Goal: Task Accomplishment & Management: Manage account settings

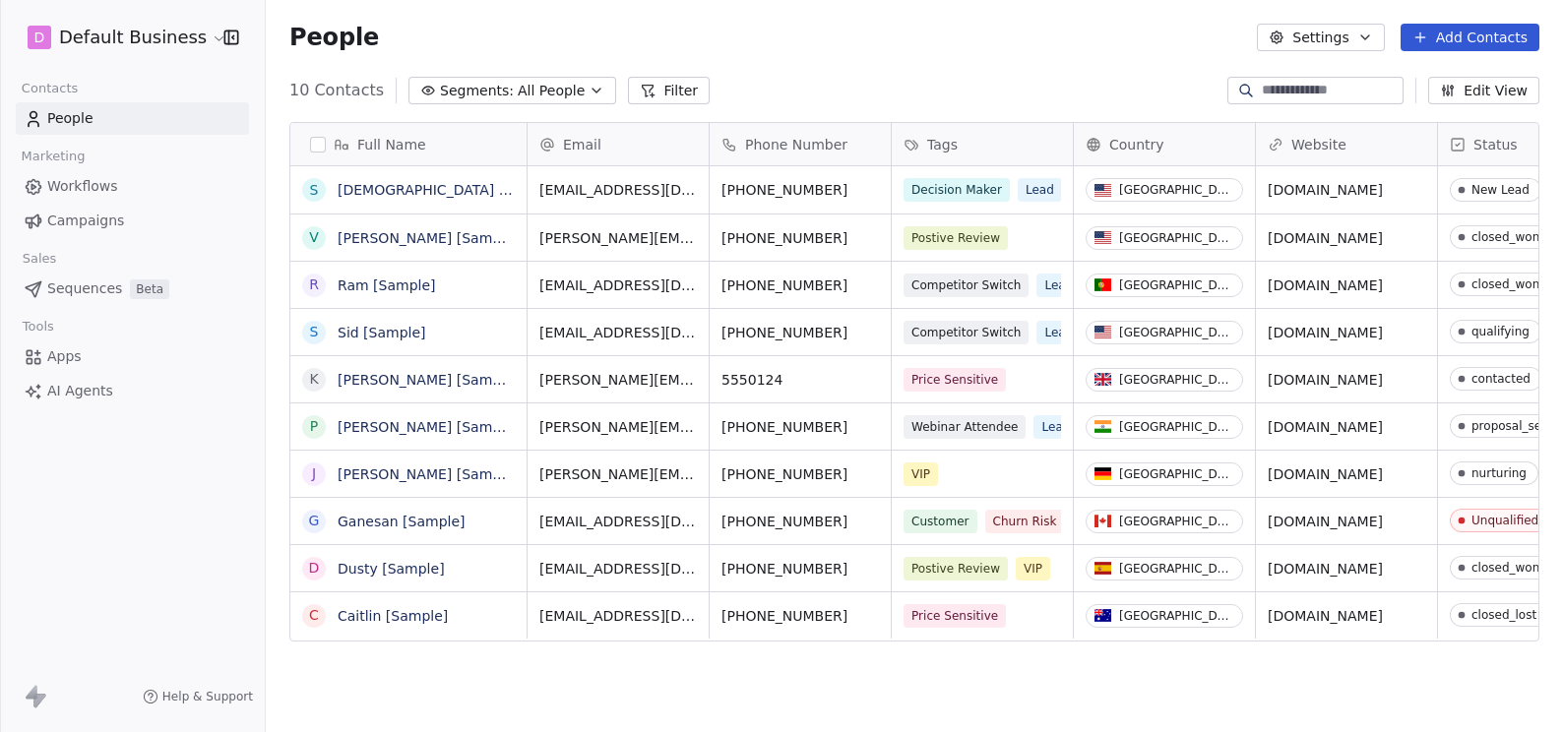
scroll to position [629, 1282]
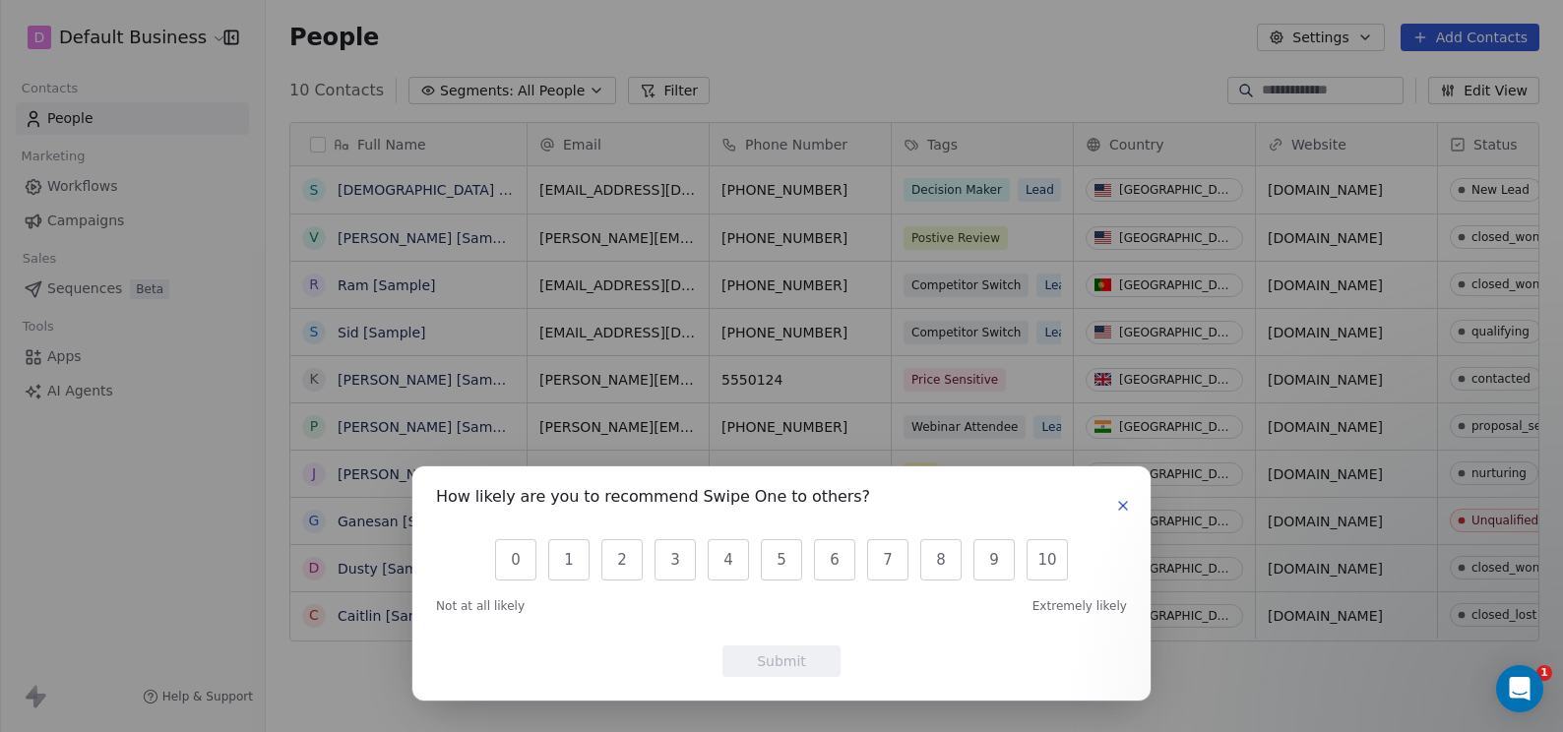
click at [1121, 504] on icon "button" at bounding box center [1123, 506] width 8 height 8
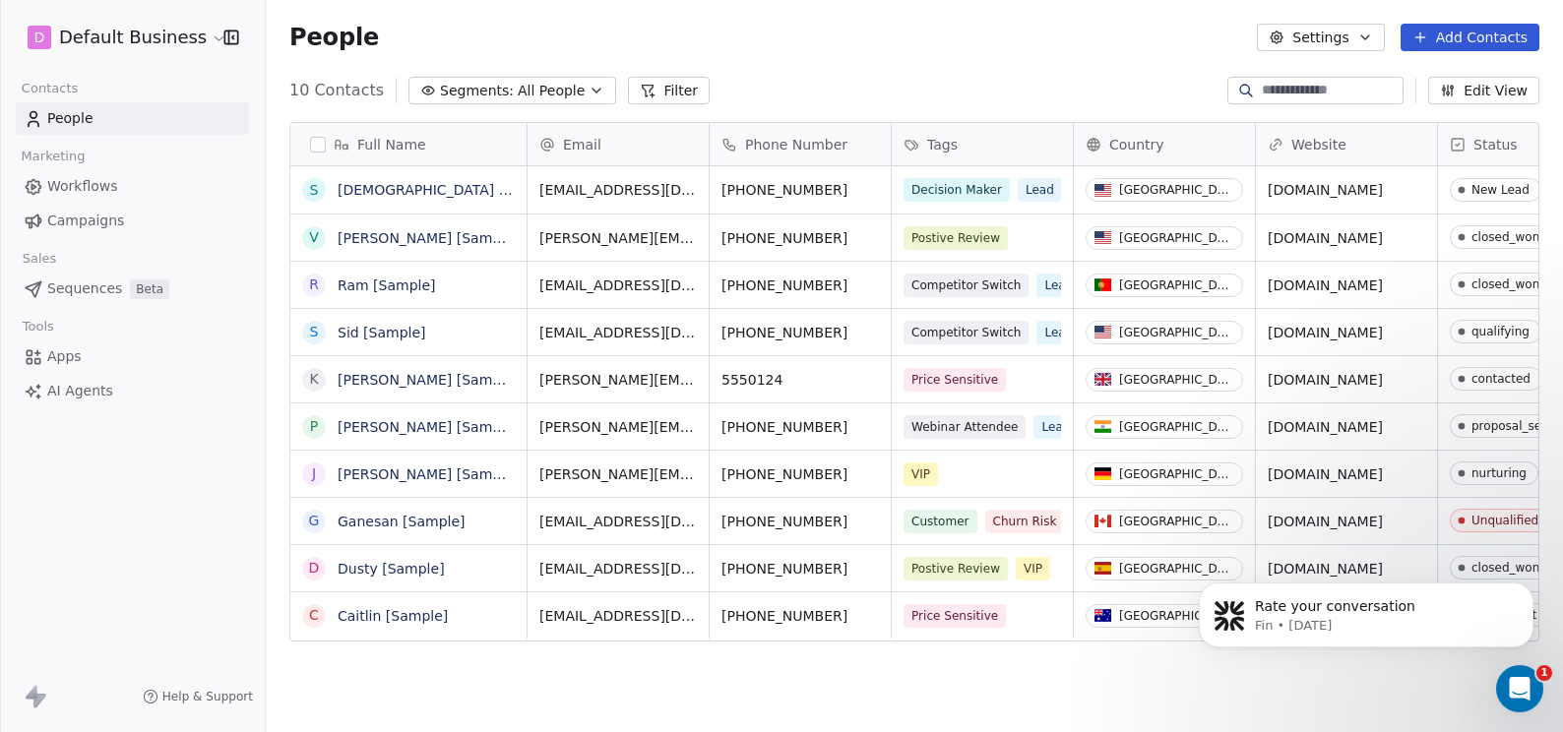
scroll to position [0, 0]
click at [40, 692] on icon at bounding box center [36, 697] width 24 height 24
drag, startPoint x: 39, startPoint y: 695, endPoint x: 66, endPoint y: 656, distance: 46.7
click at [39, 696] on icon at bounding box center [40, 701] width 12 height 14
click at [189, 38] on html "D Default Business Contacts People Marketing Workflows Campaigns Sales Sequence…" at bounding box center [781, 366] width 1563 height 732
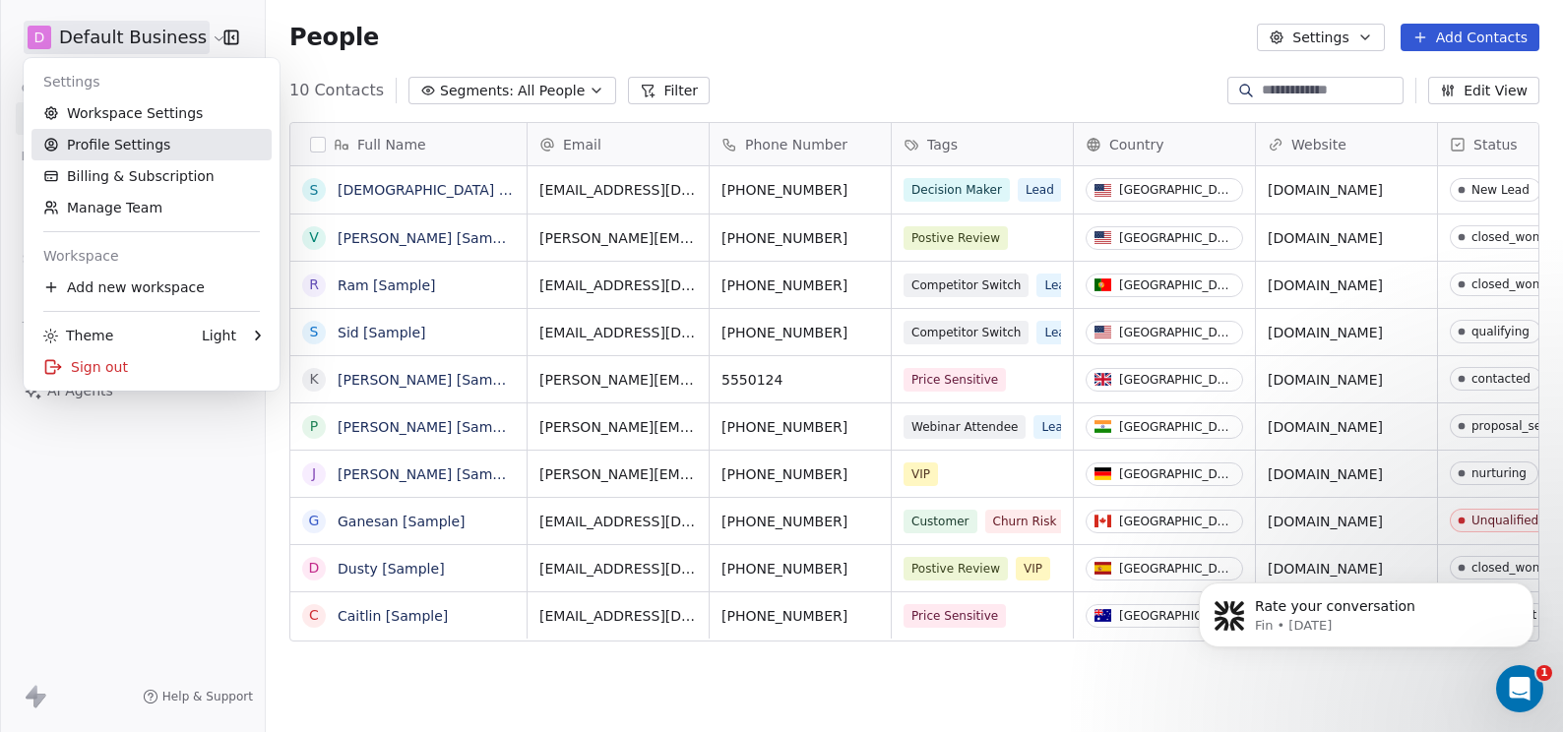
click at [129, 137] on link "Profile Settings" at bounding box center [151, 144] width 240 height 31
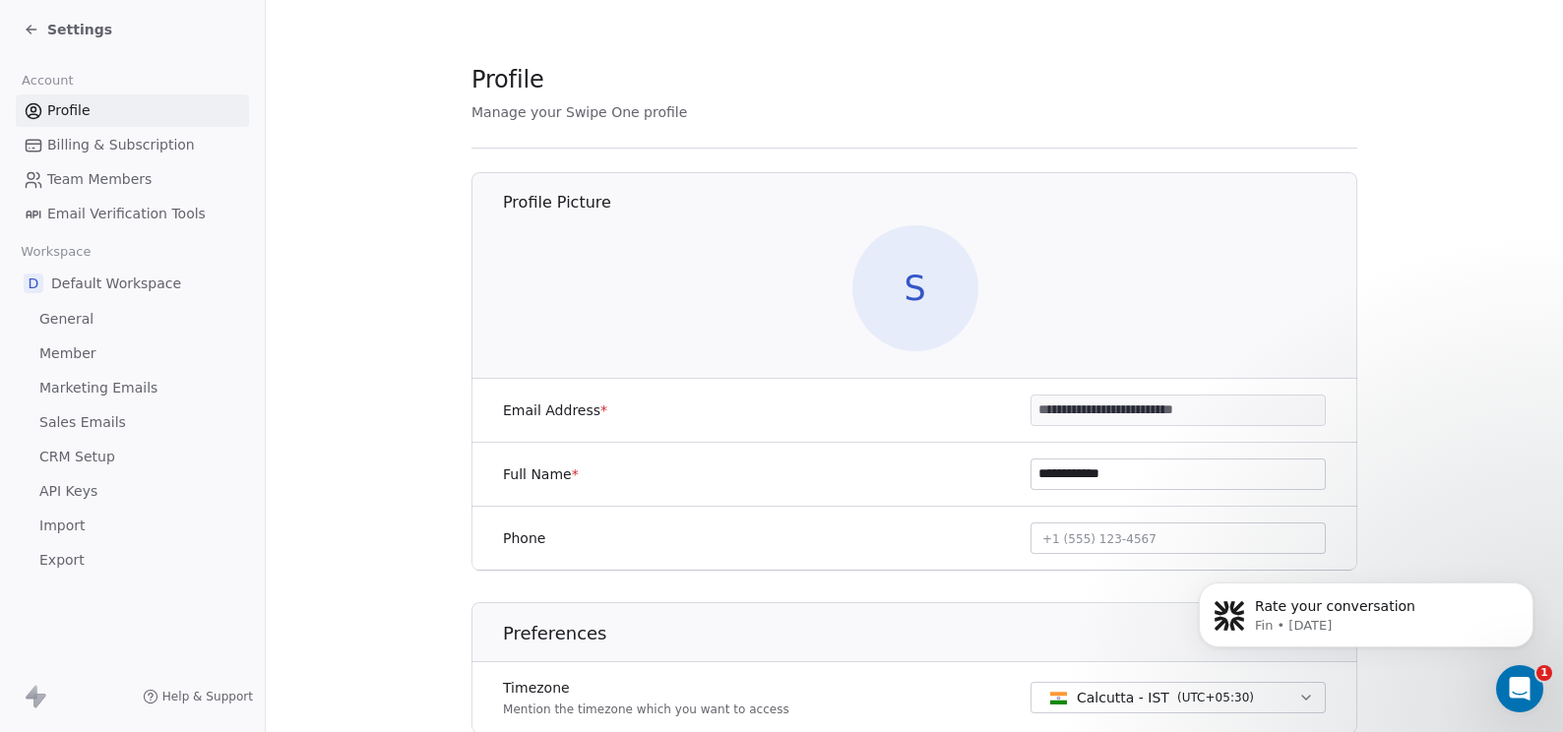
click at [1142, 418] on input "**********" at bounding box center [1177, 411] width 293 height 30
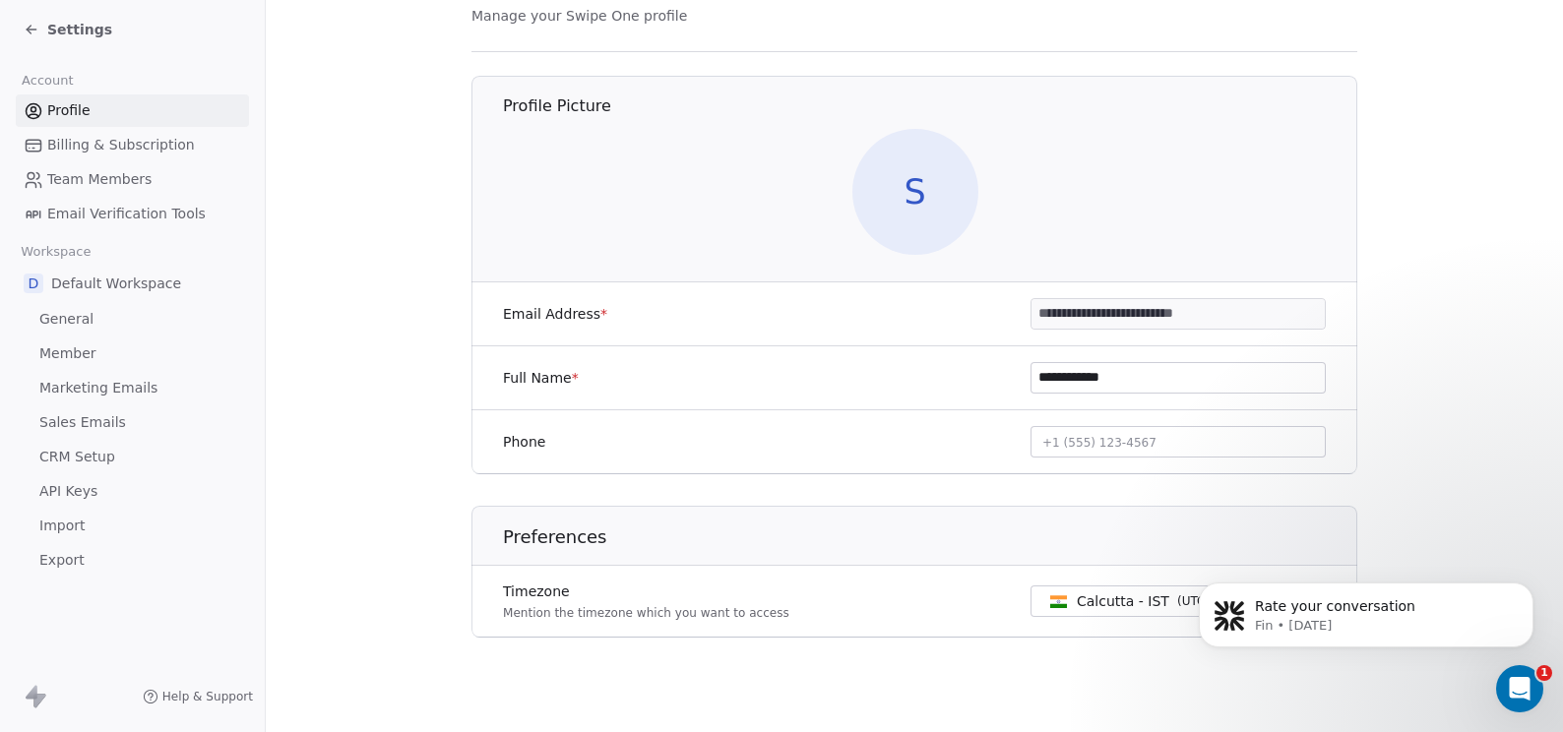
click at [1142, 310] on input "**********" at bounding box center [1177, 314] width 293 height 30
click at [71, 318] on span "General" at bounding box center [66, 319] width 54 height 21
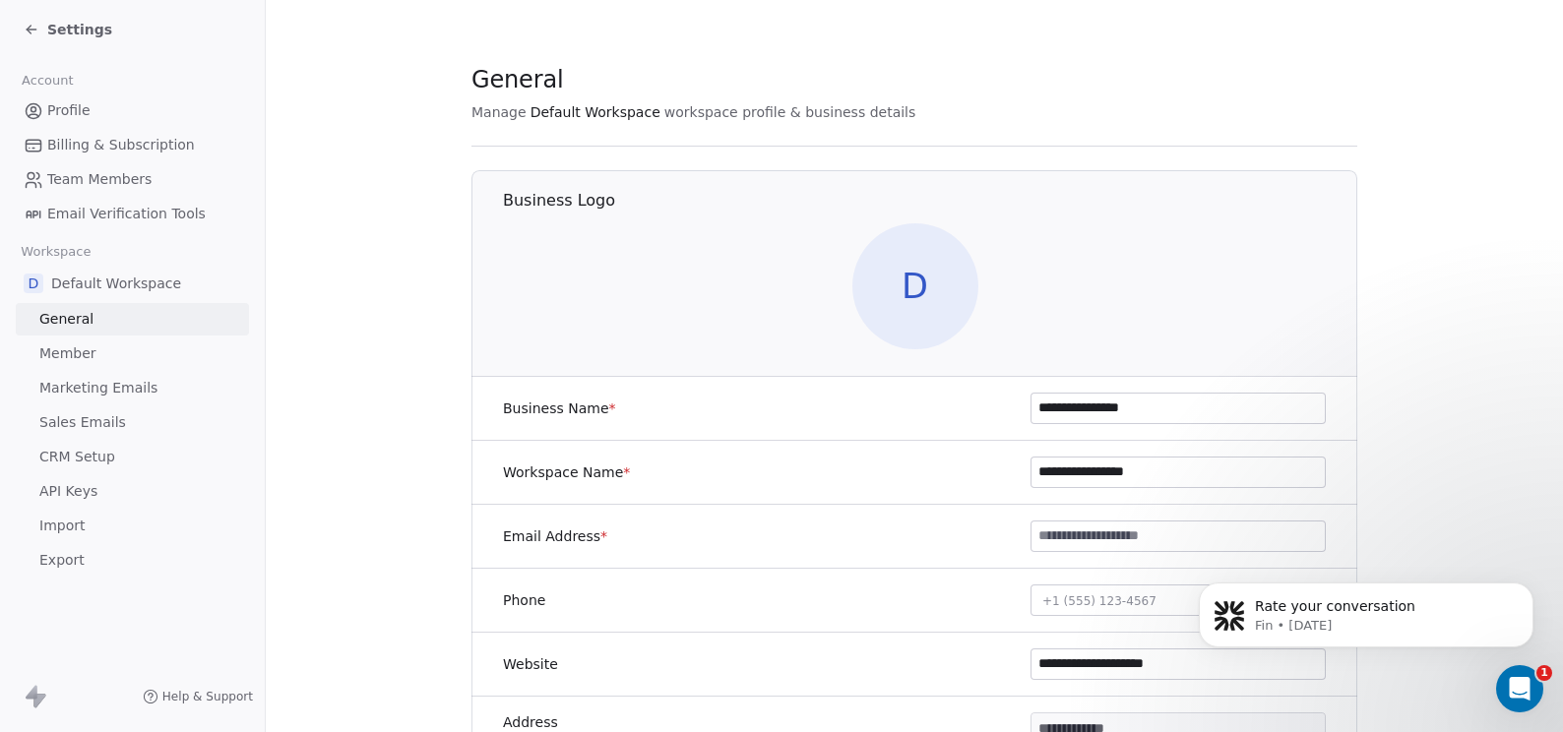
scroll to position [214, 0]
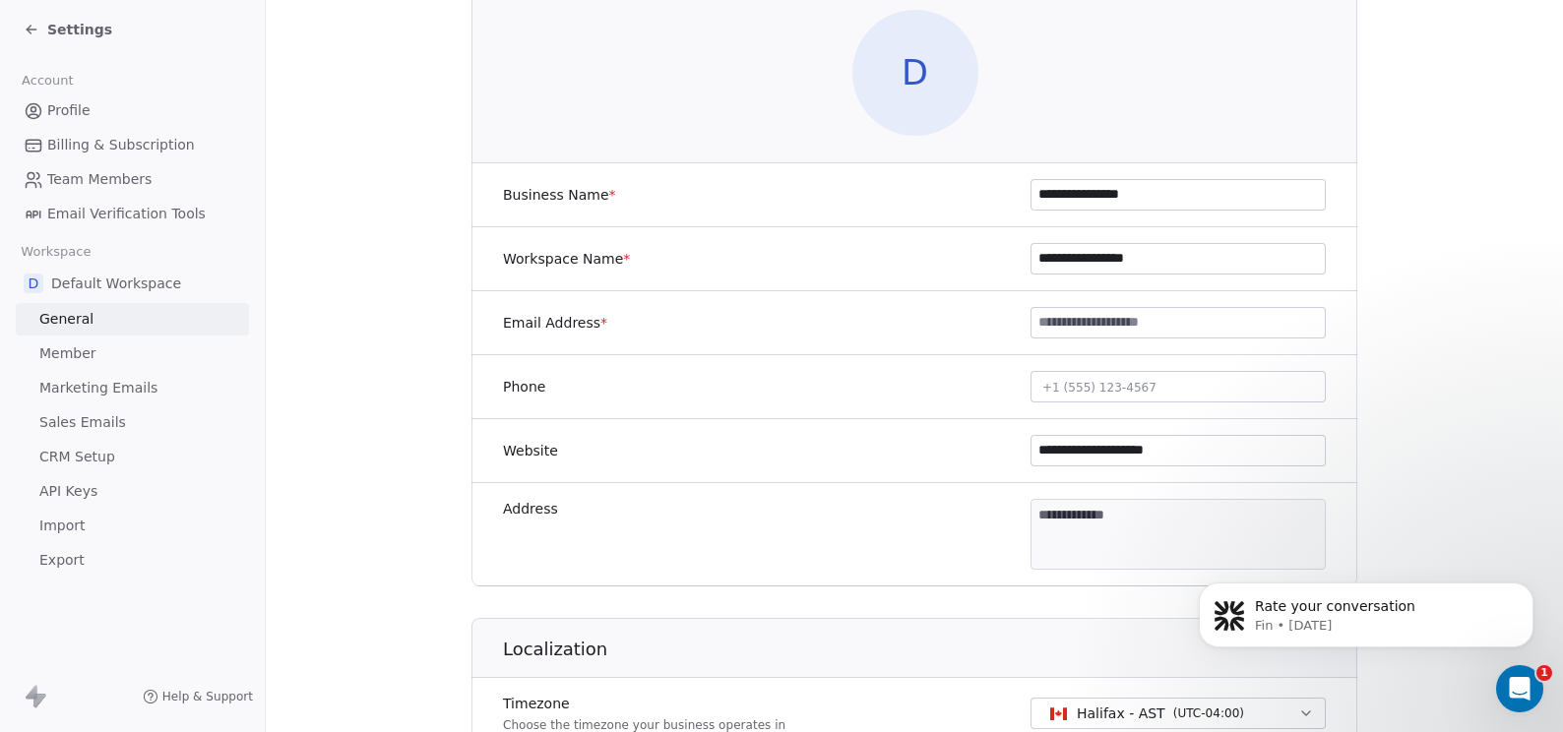
click at [1110, 450] on input "**********" at bounding box center [1177, 451] width 293 height 30
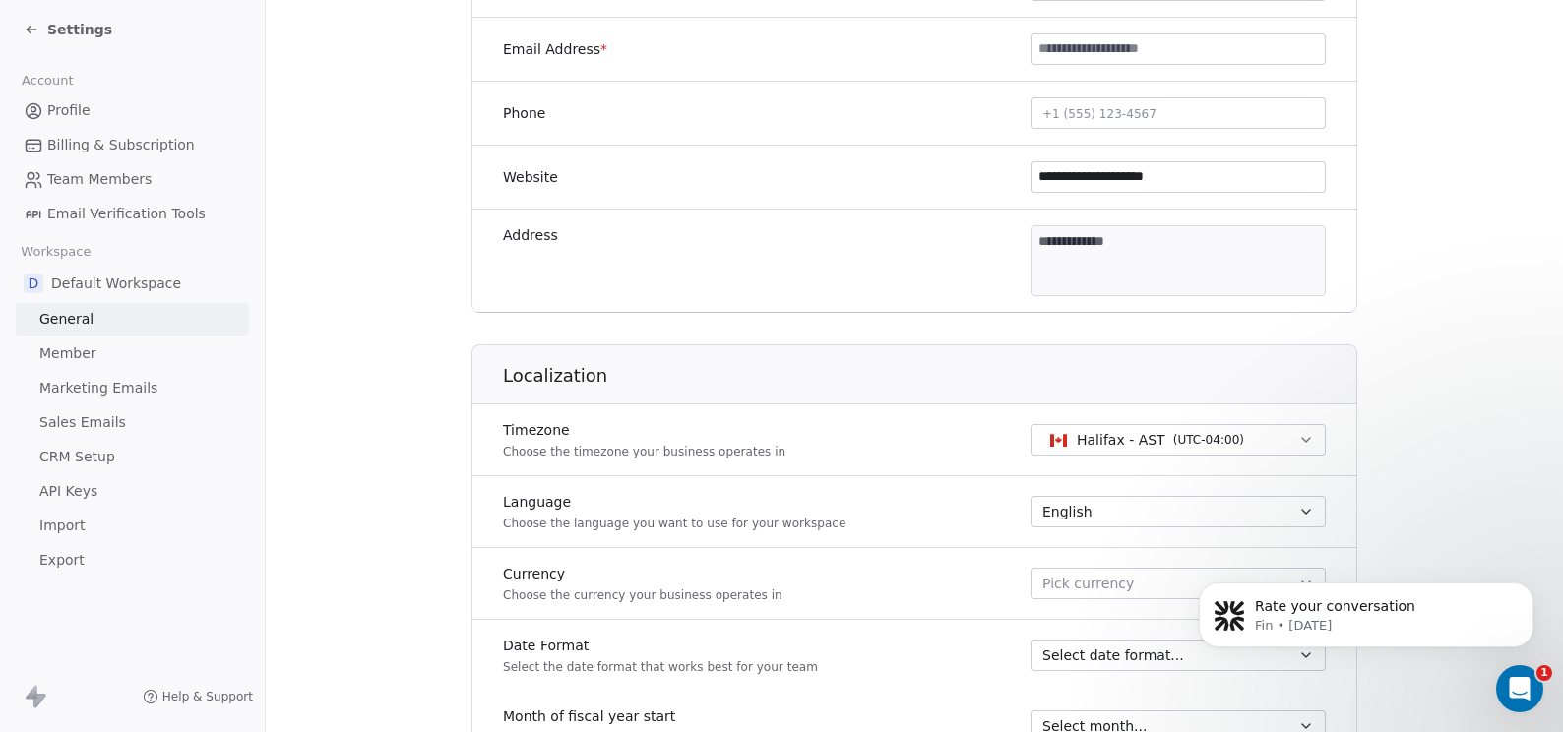
scroll to position [96, 0]
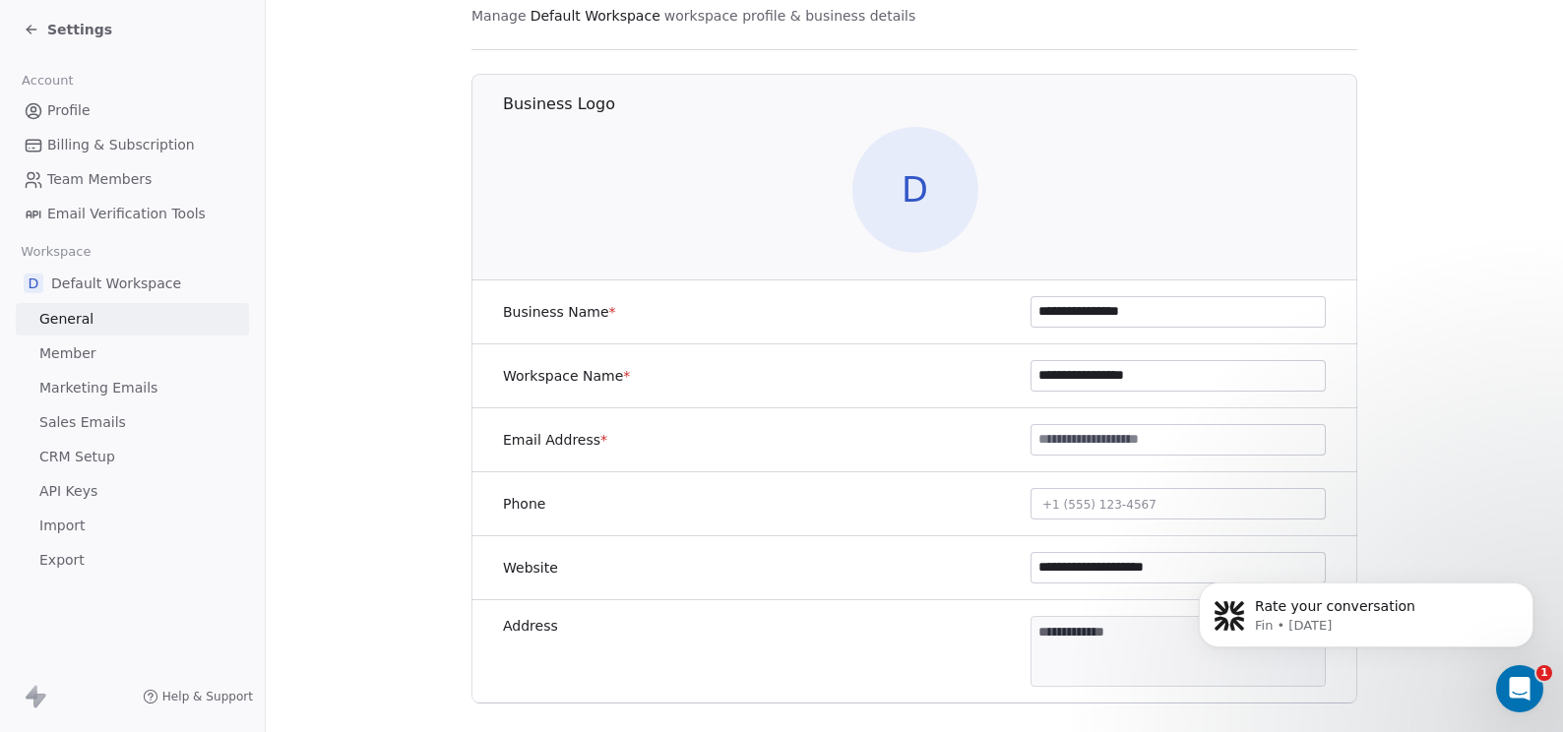
click at [71, 117] on span "Profile" at bounding box center [68, 110] width 43 height 21
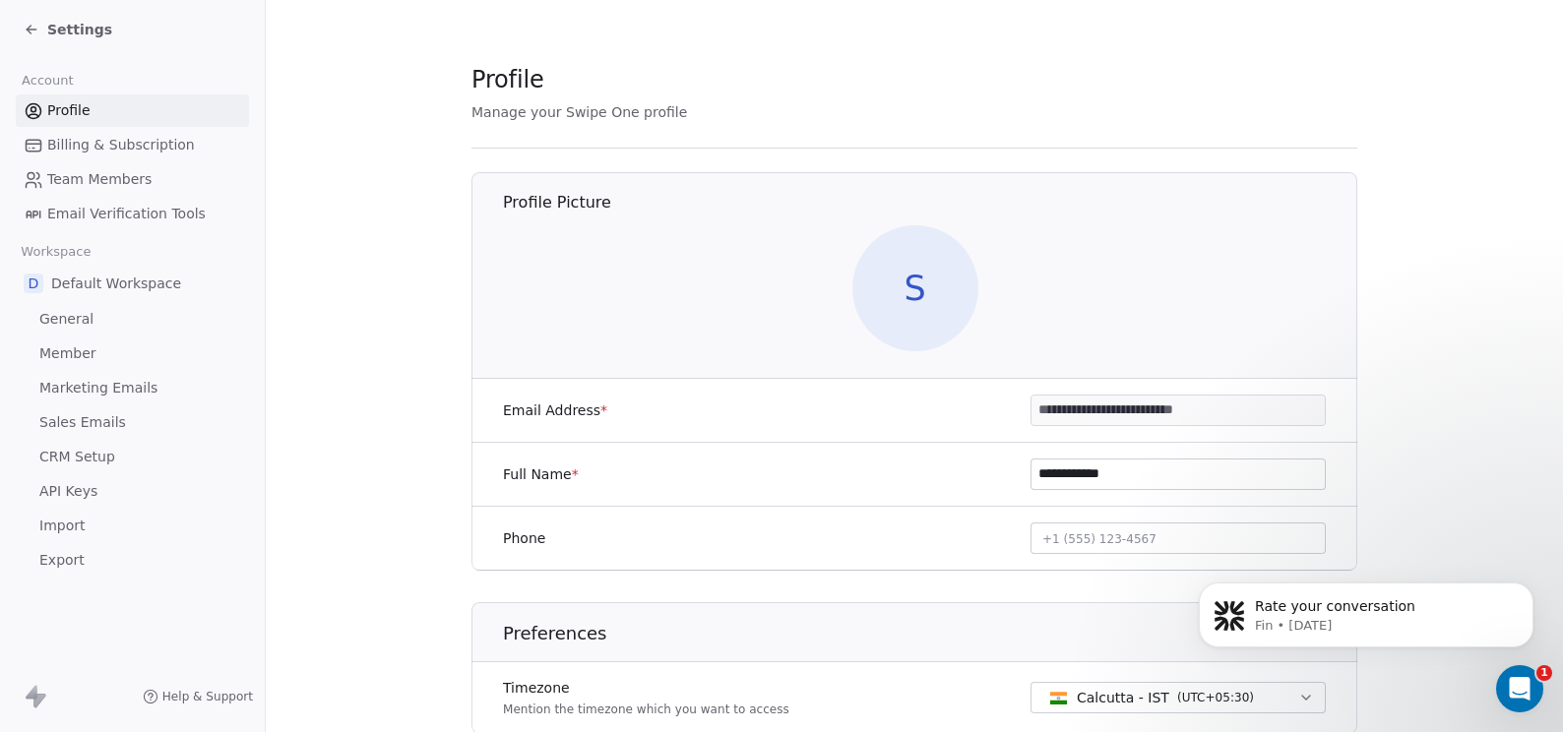
scroll to position [96, 0]
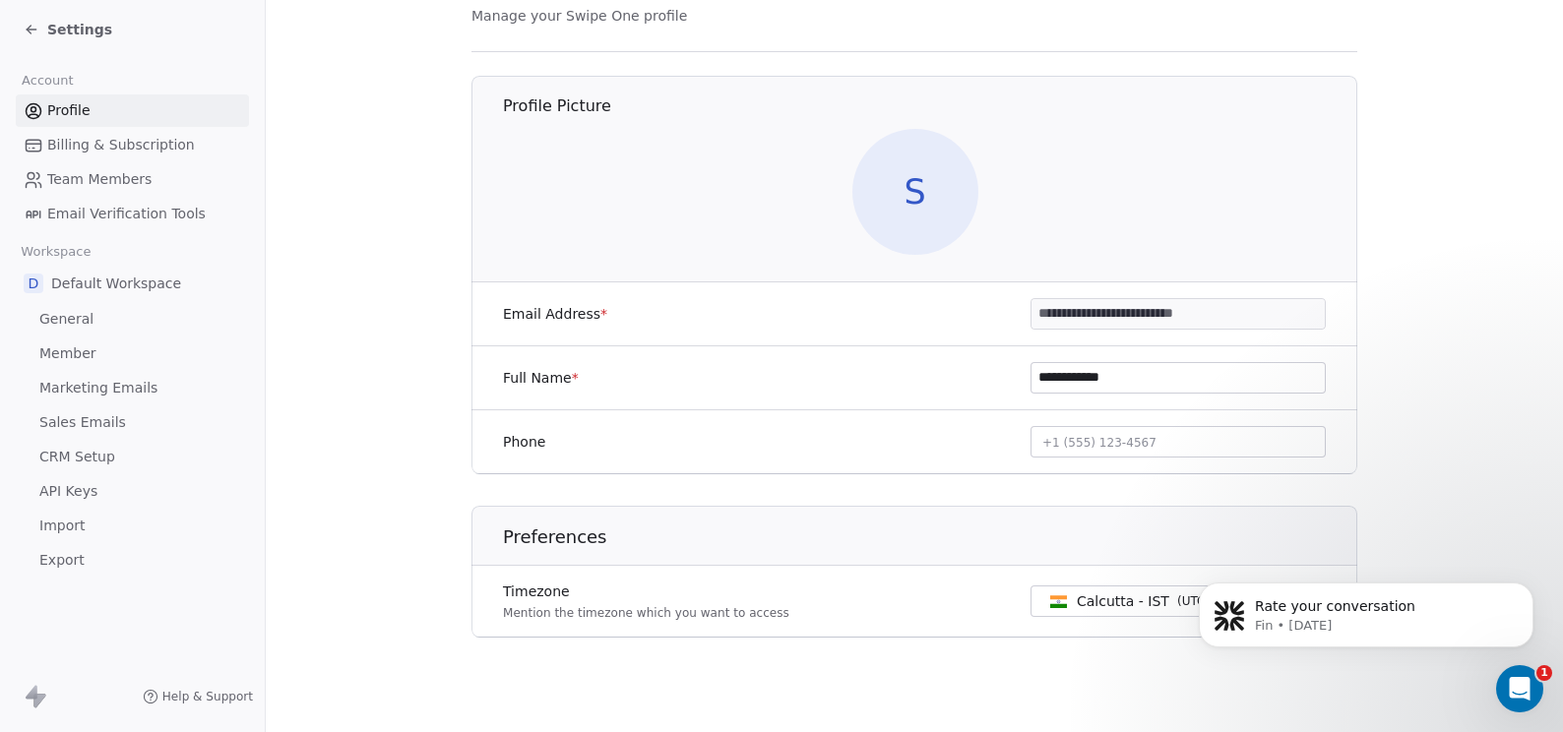
click at [49, 31] on span "Settings" at bounding box center [79, 30] width 65 height 20
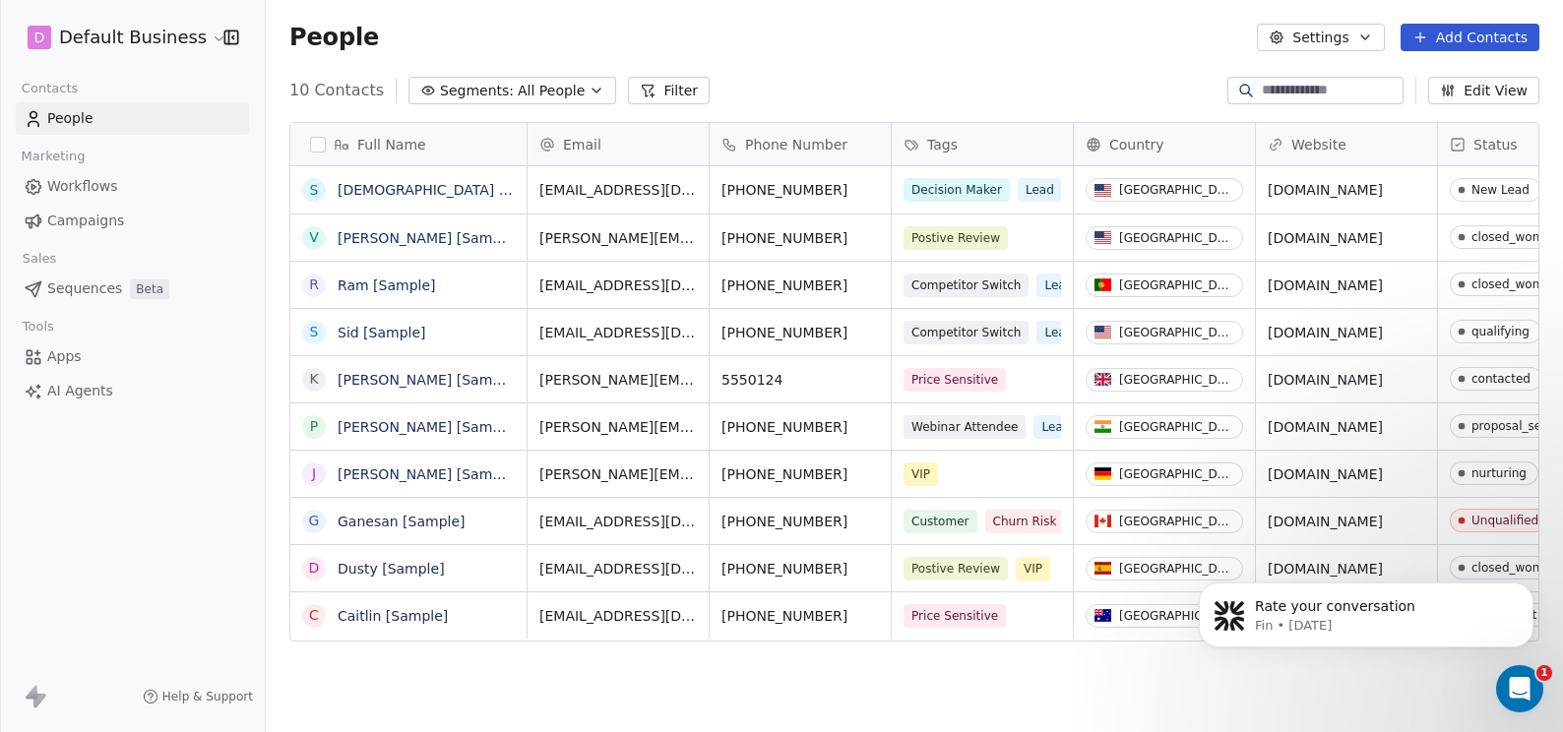
scroll to position [629, 1282]
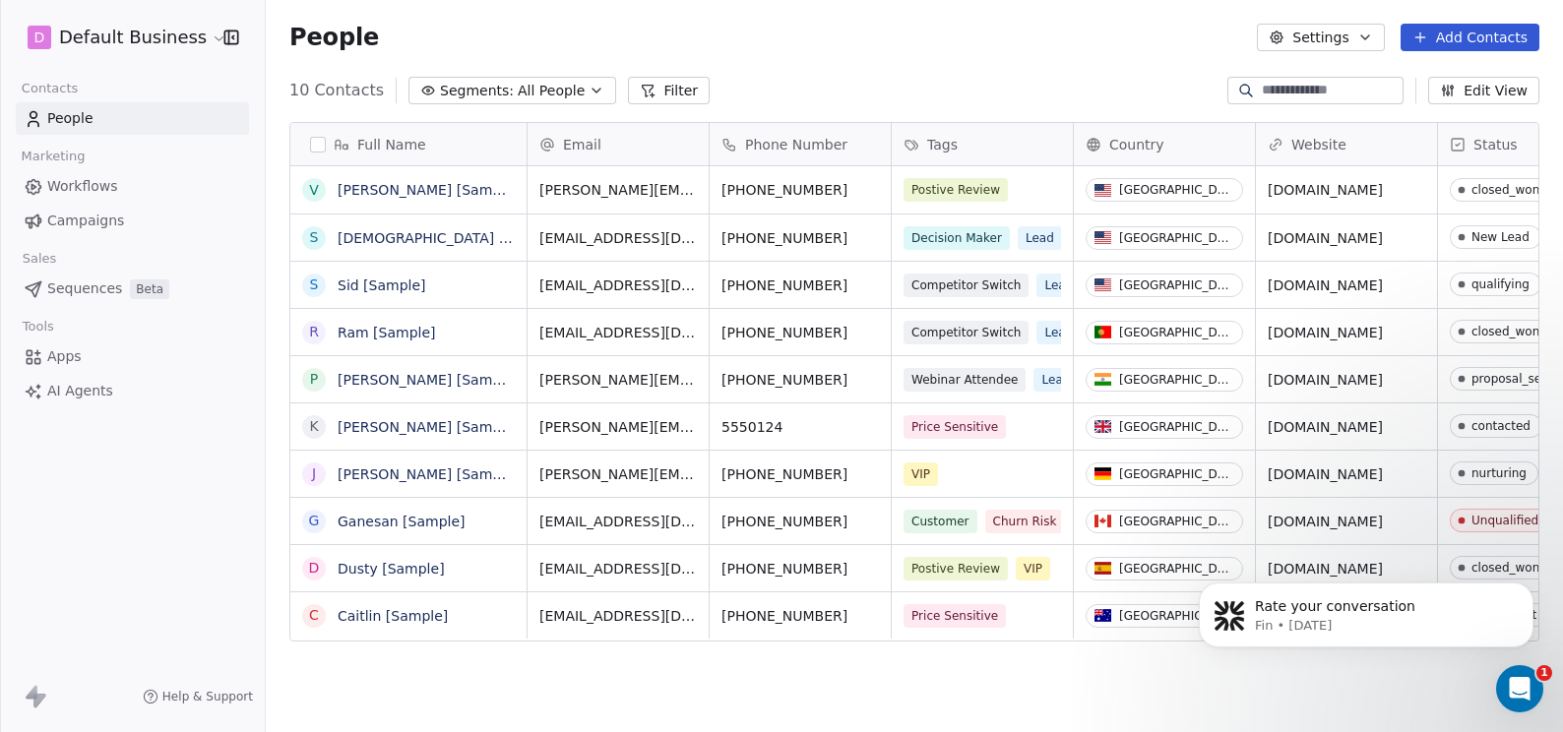
click at [187, 44] on html "D Default Business Contacts People Marketing Workflows Campaigns Sales Sequence…" at bounding box center [781, 366] width 1563 height 732
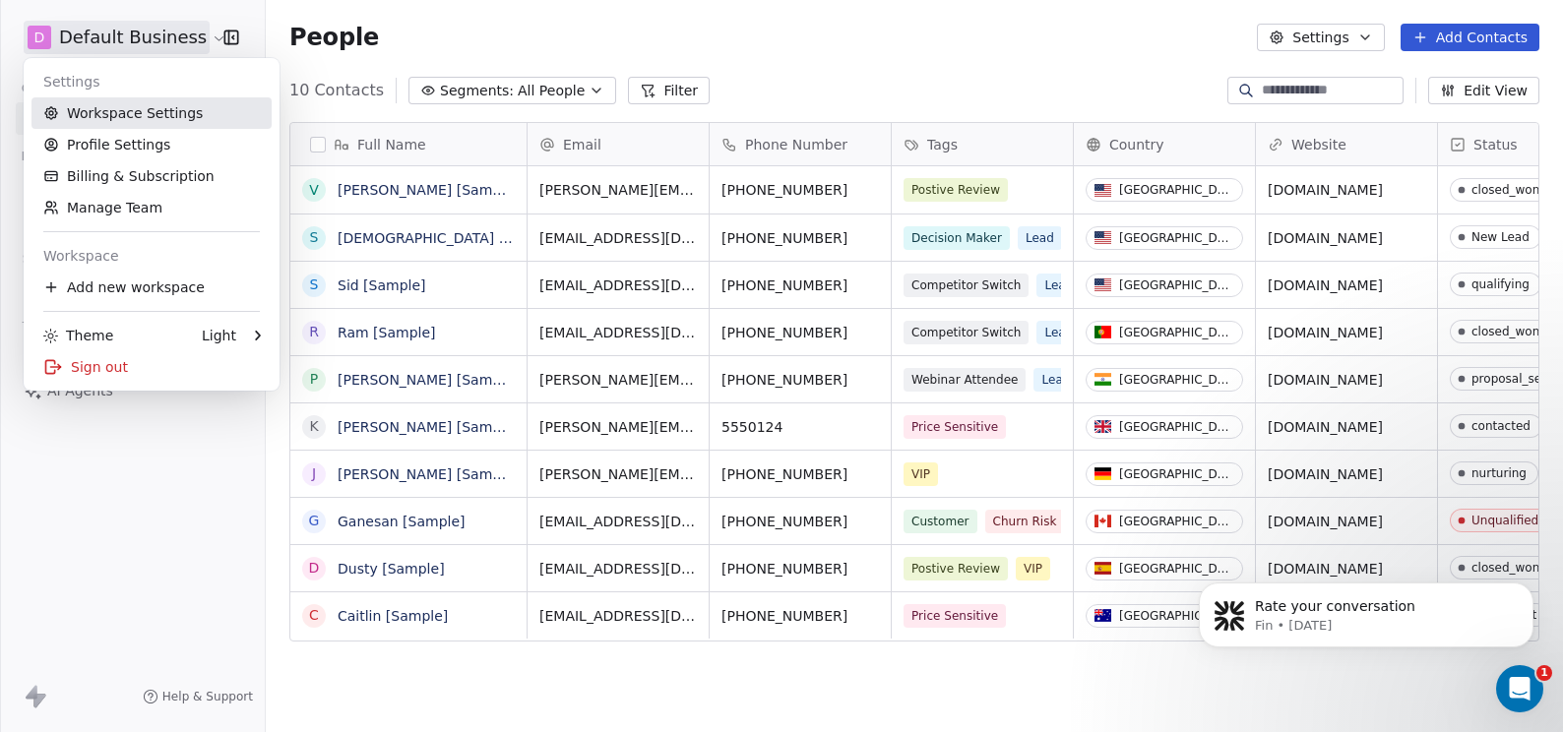
click at [125, 112] on link "Workspace Settings" at bounding box center [151, 112] width 240 height 31
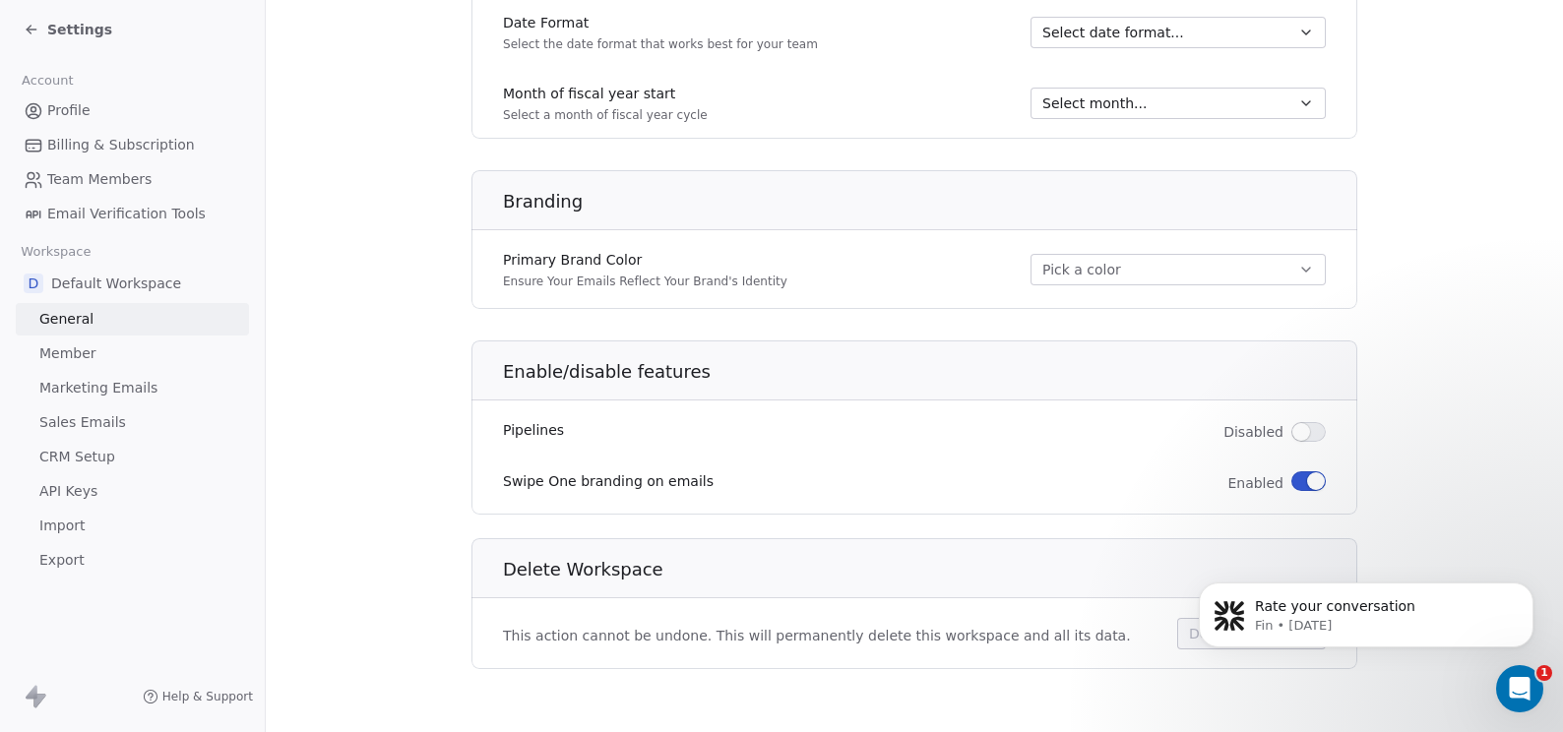
scroll to position [391, 0]
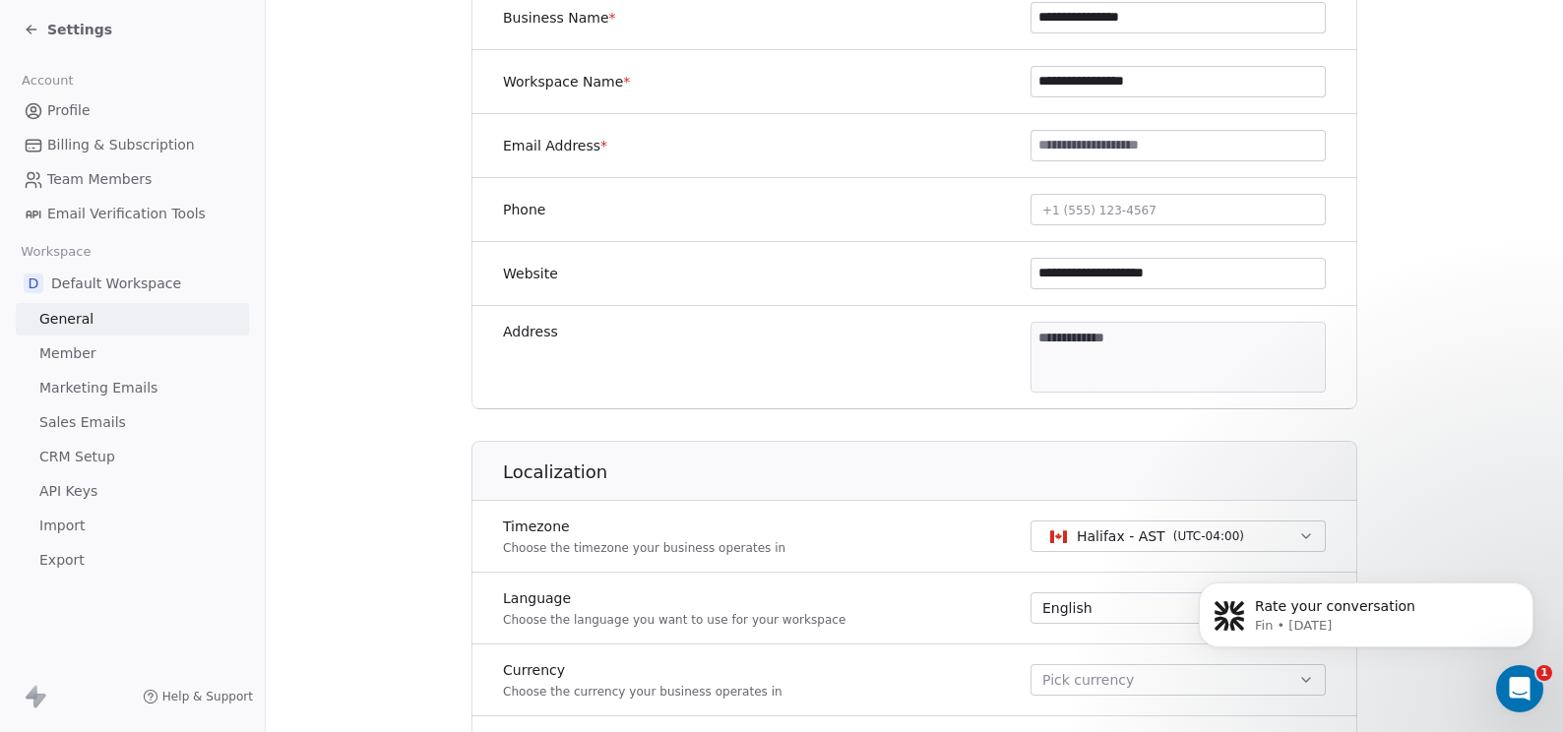
click at [75, 356] on span "Member" at bounding box center [67, 353] width 57 height 21
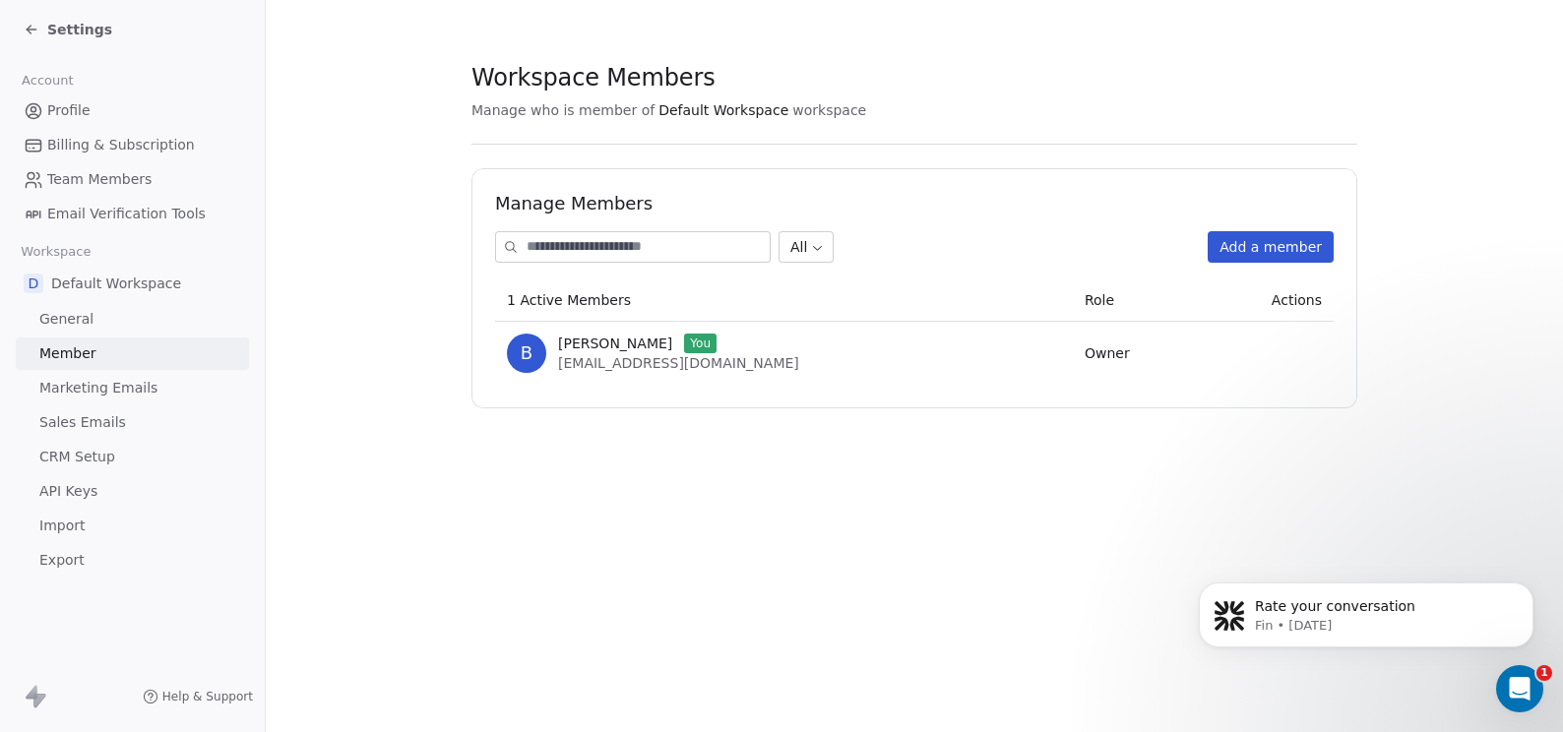
click at [92, 390] on span "Marketing Emails" at bounding box center [98, 388] width 118 height 21
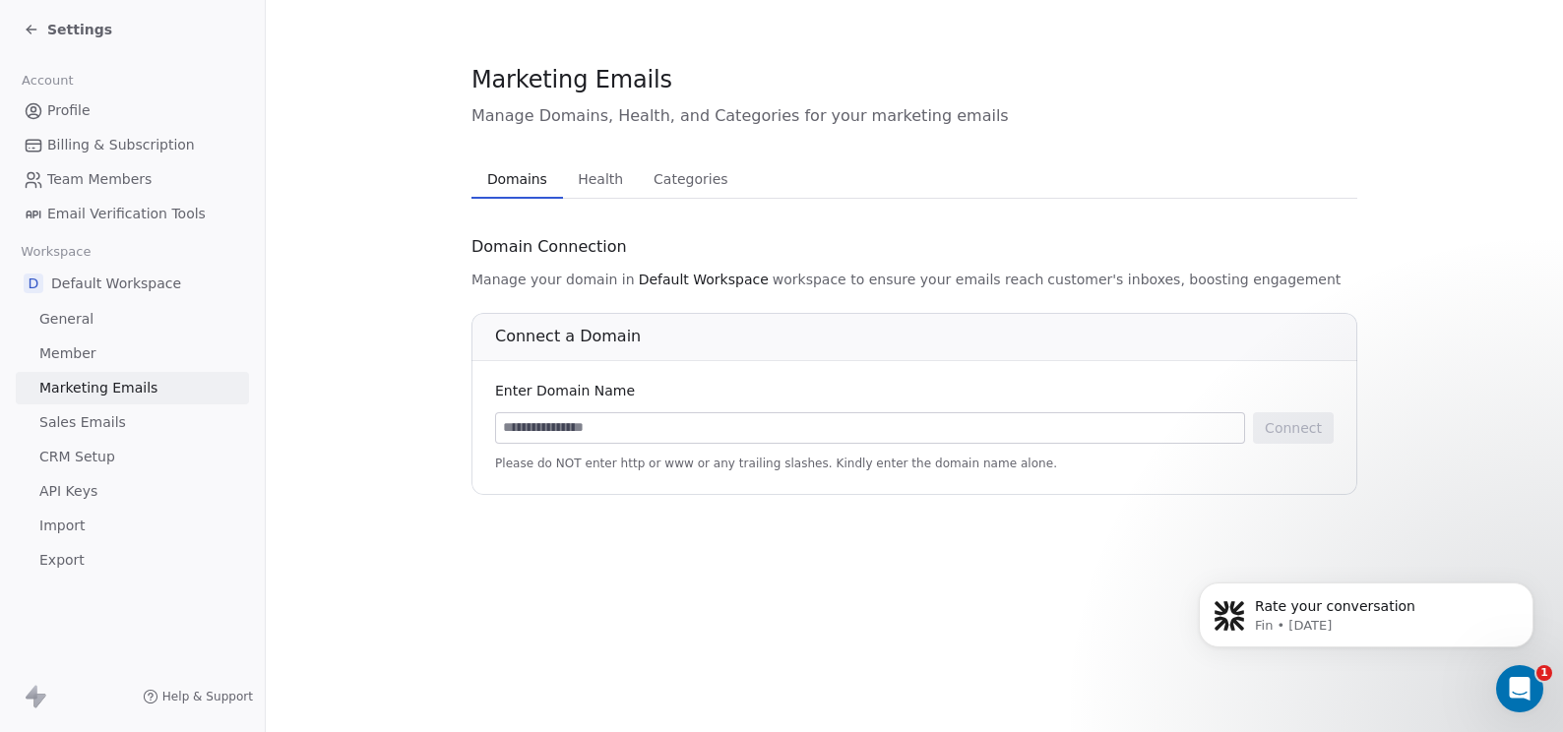
click at [600, 178] on span "Health" at bounding box center [600, 179] width 61 height 28
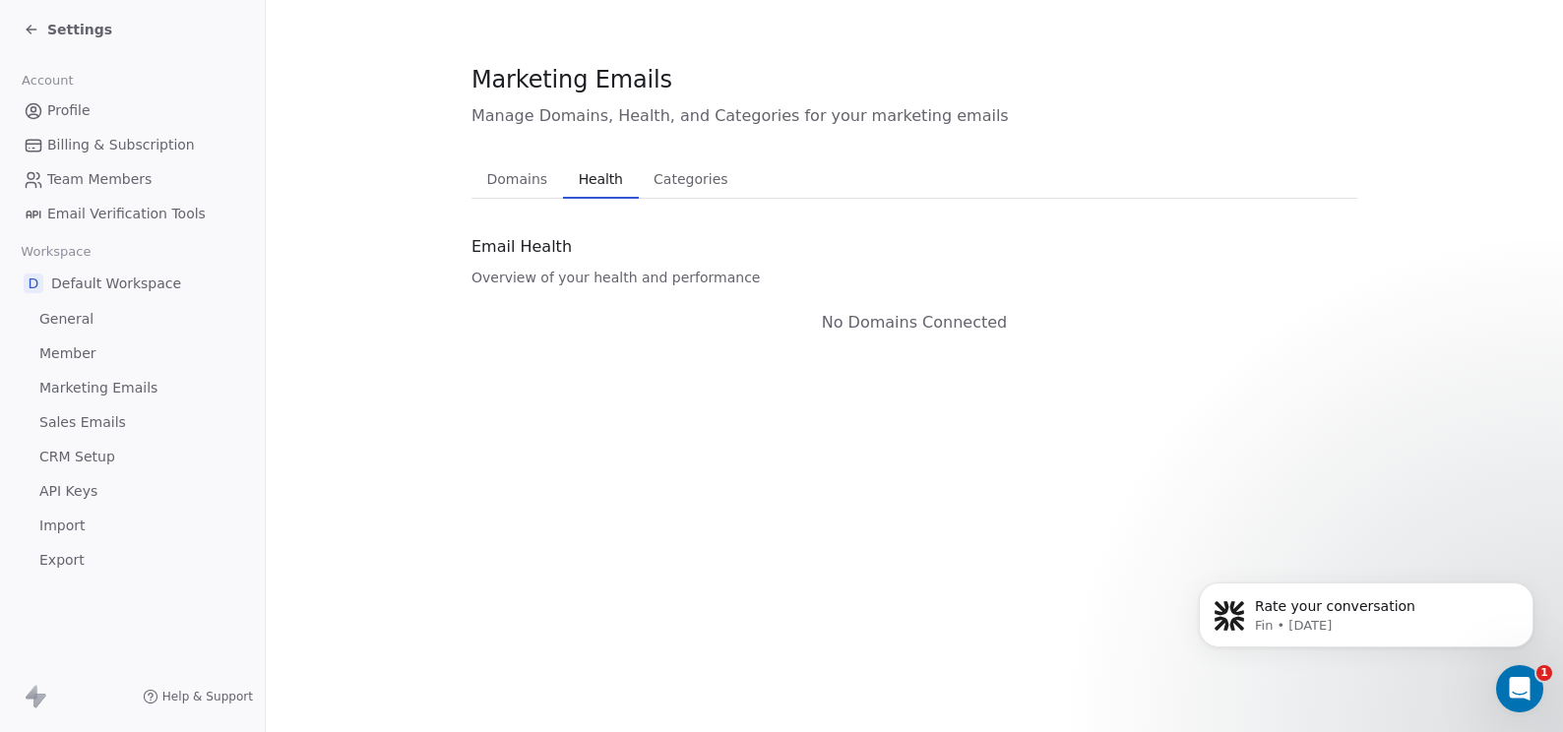
click at [684, 177] on span "Categories" at bounding box center [690, 179] width 90 height 28
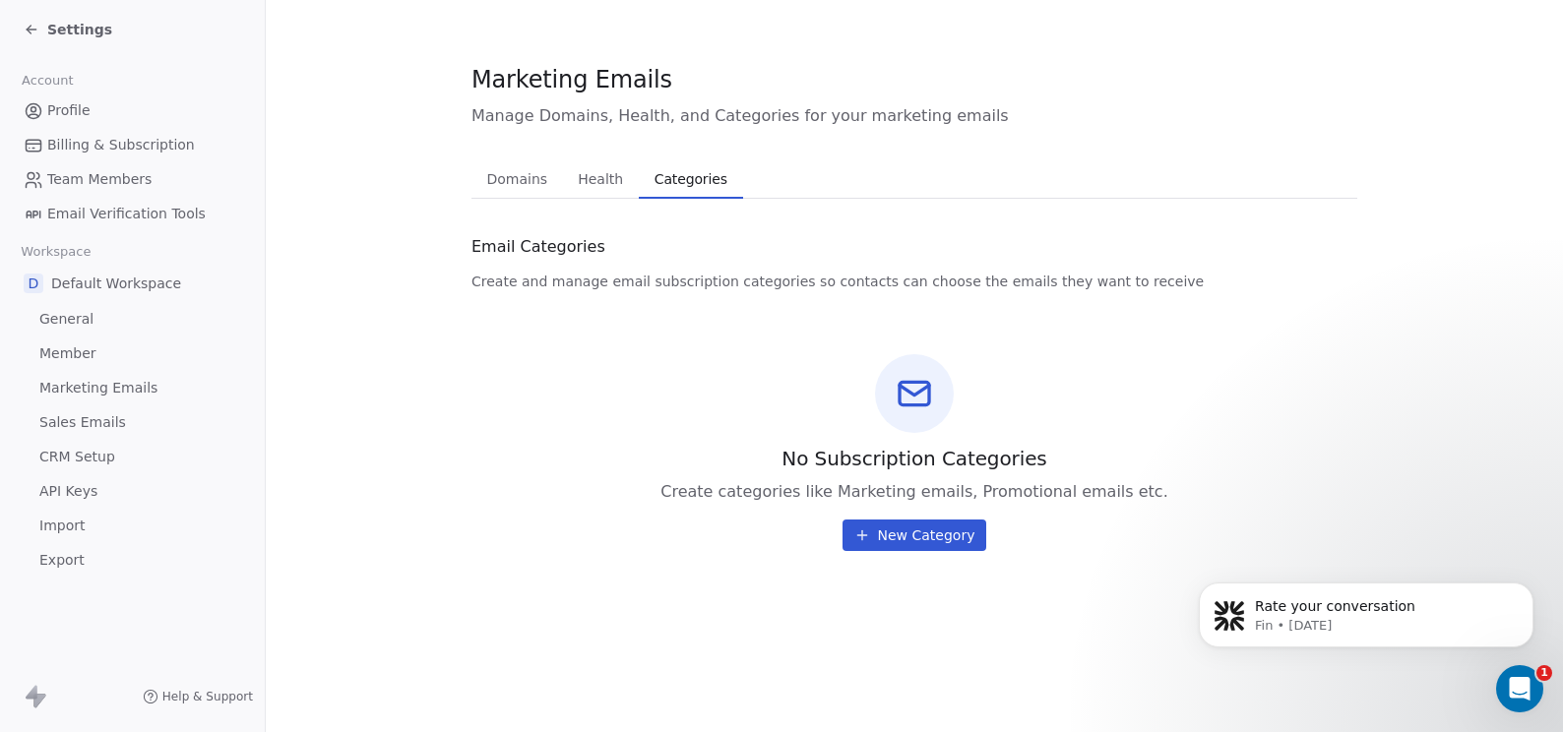
click at [524, 181] on span "Domains" at bounding box center [517, 179] width 77 height 28
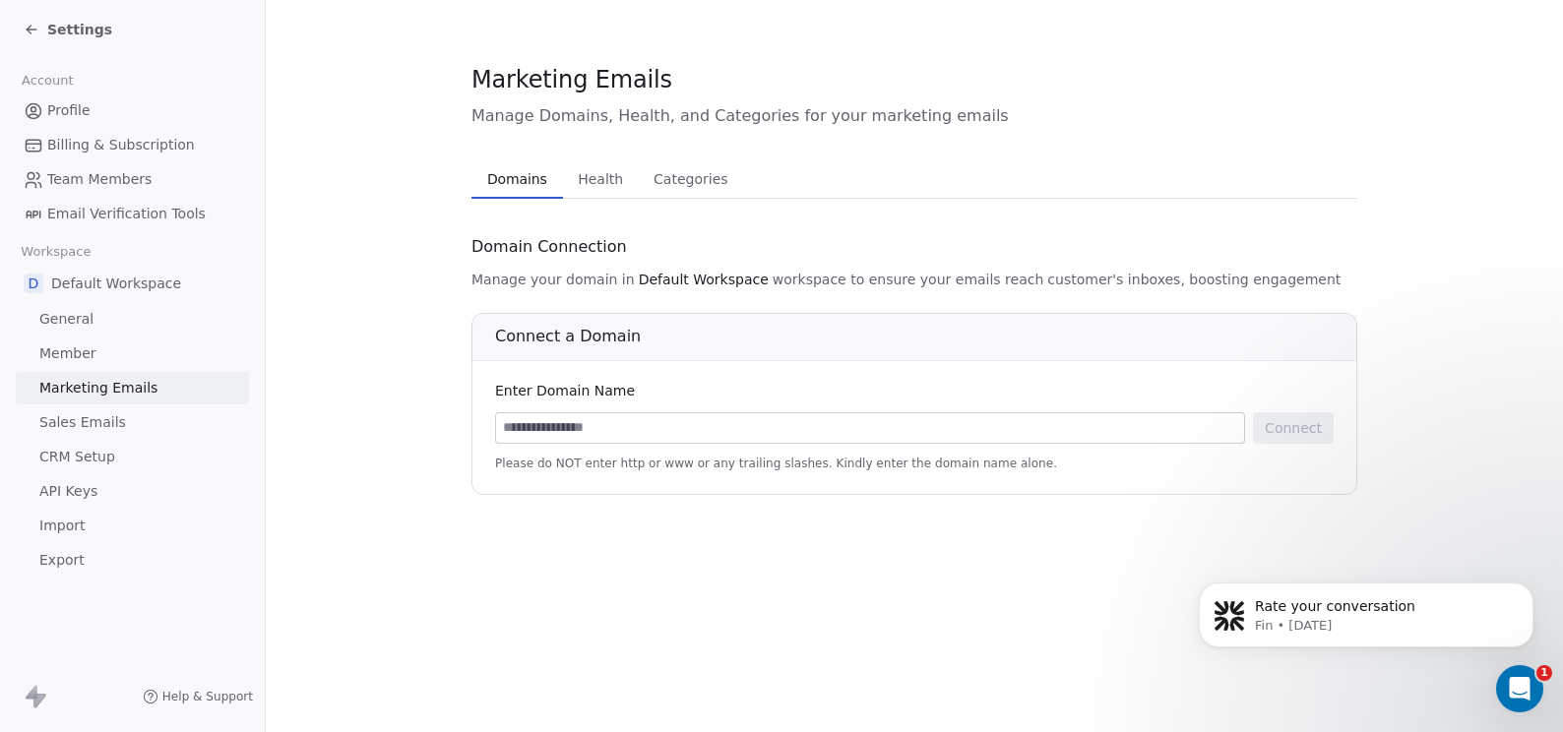
click at [105, 422] on span "Sales Emails" at bounding box center [82, 422] width 87 height 21
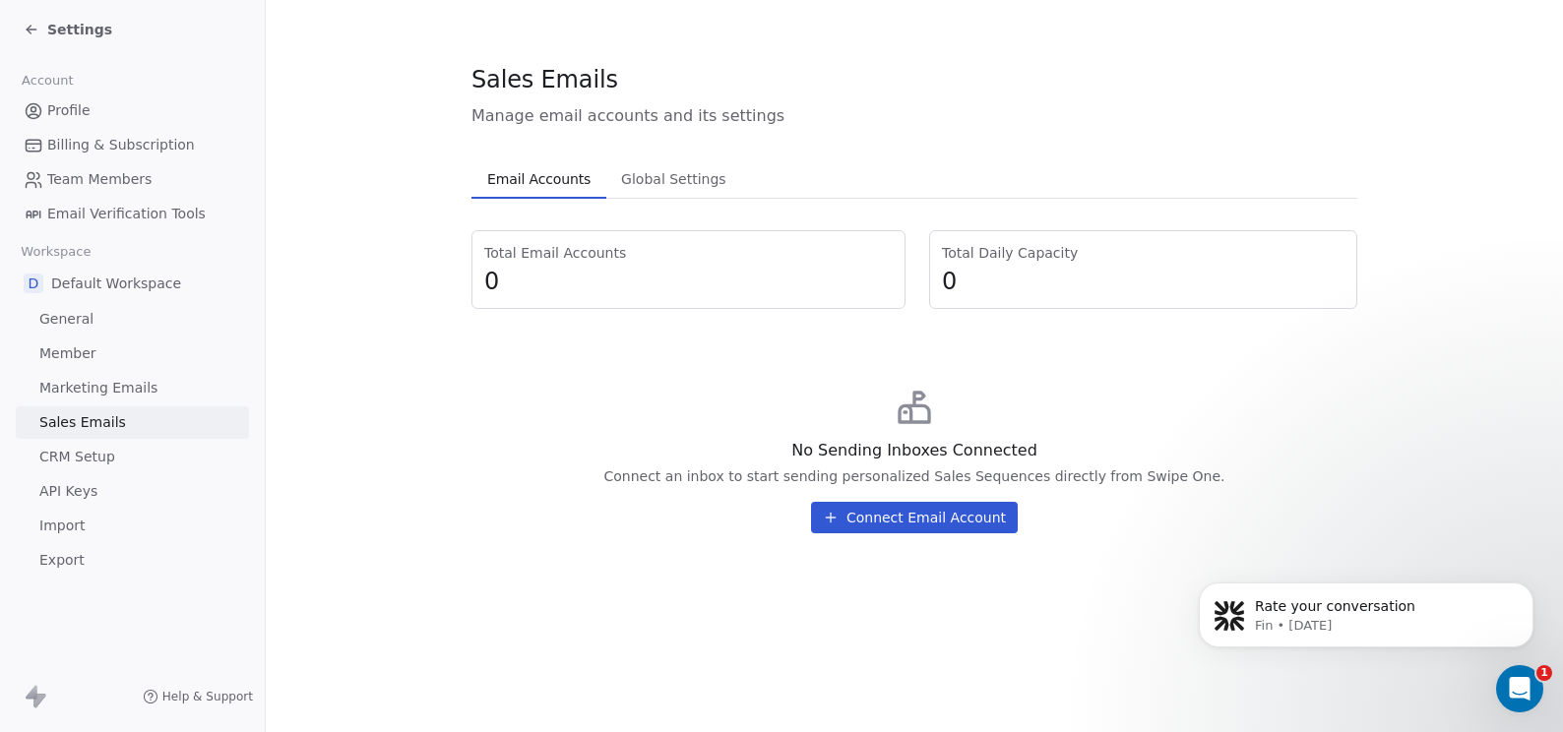
click at [88, 450] on span "CRM Setup" at bounding box center [77, 457] width 76 height 21
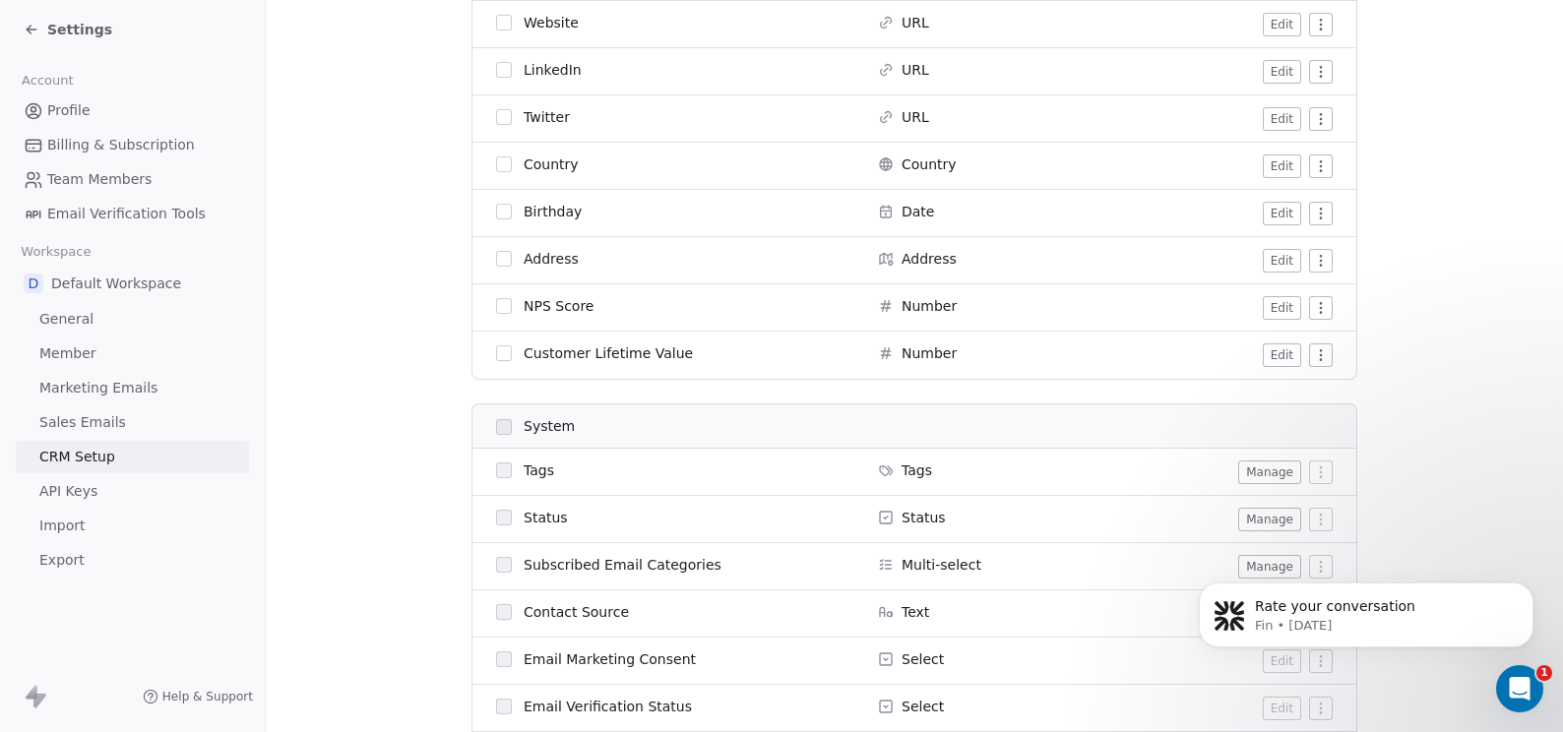
scroll to position [897, 0]
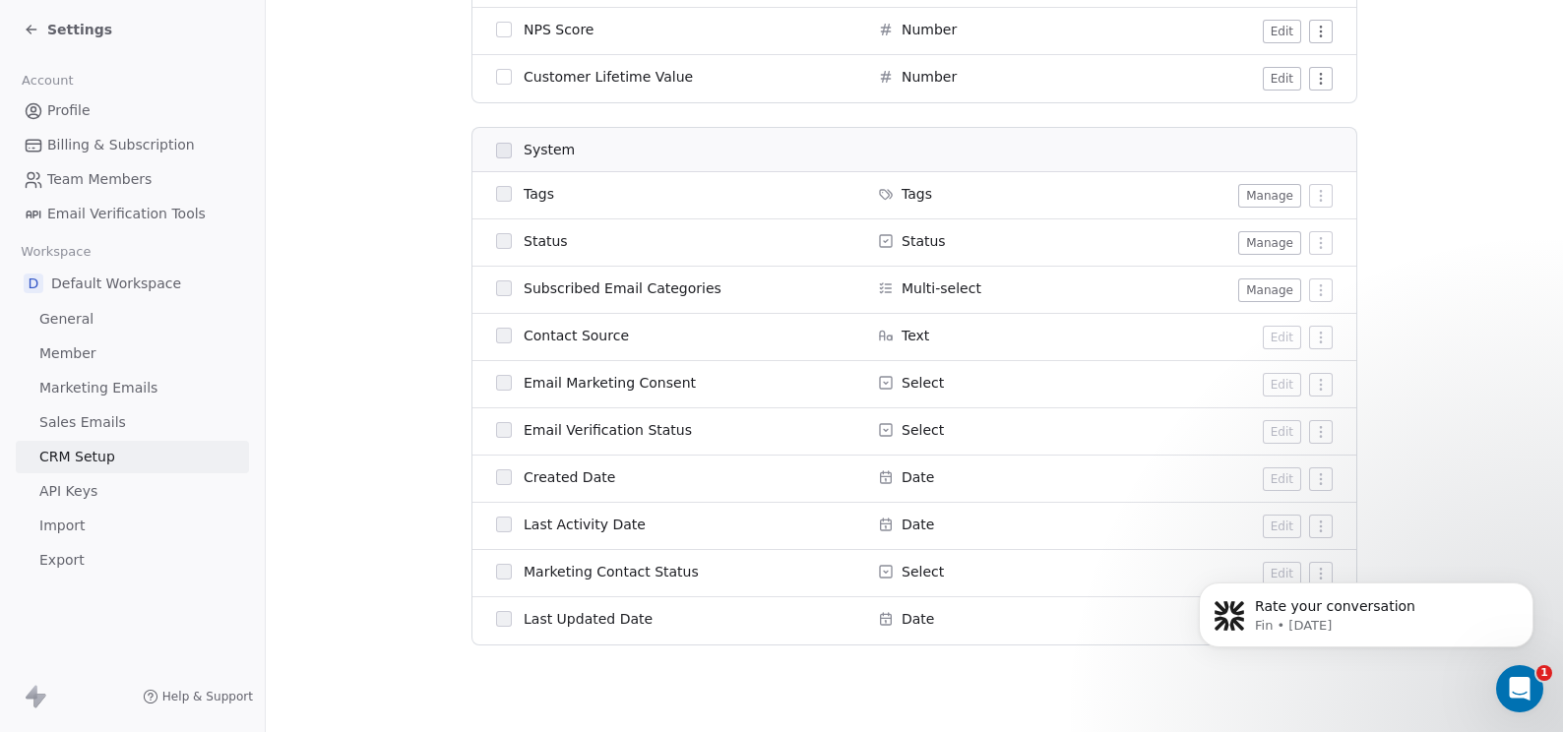
click at [76, 507] on link "API Keys" at bounding box center [132, 491] width 233 height 32
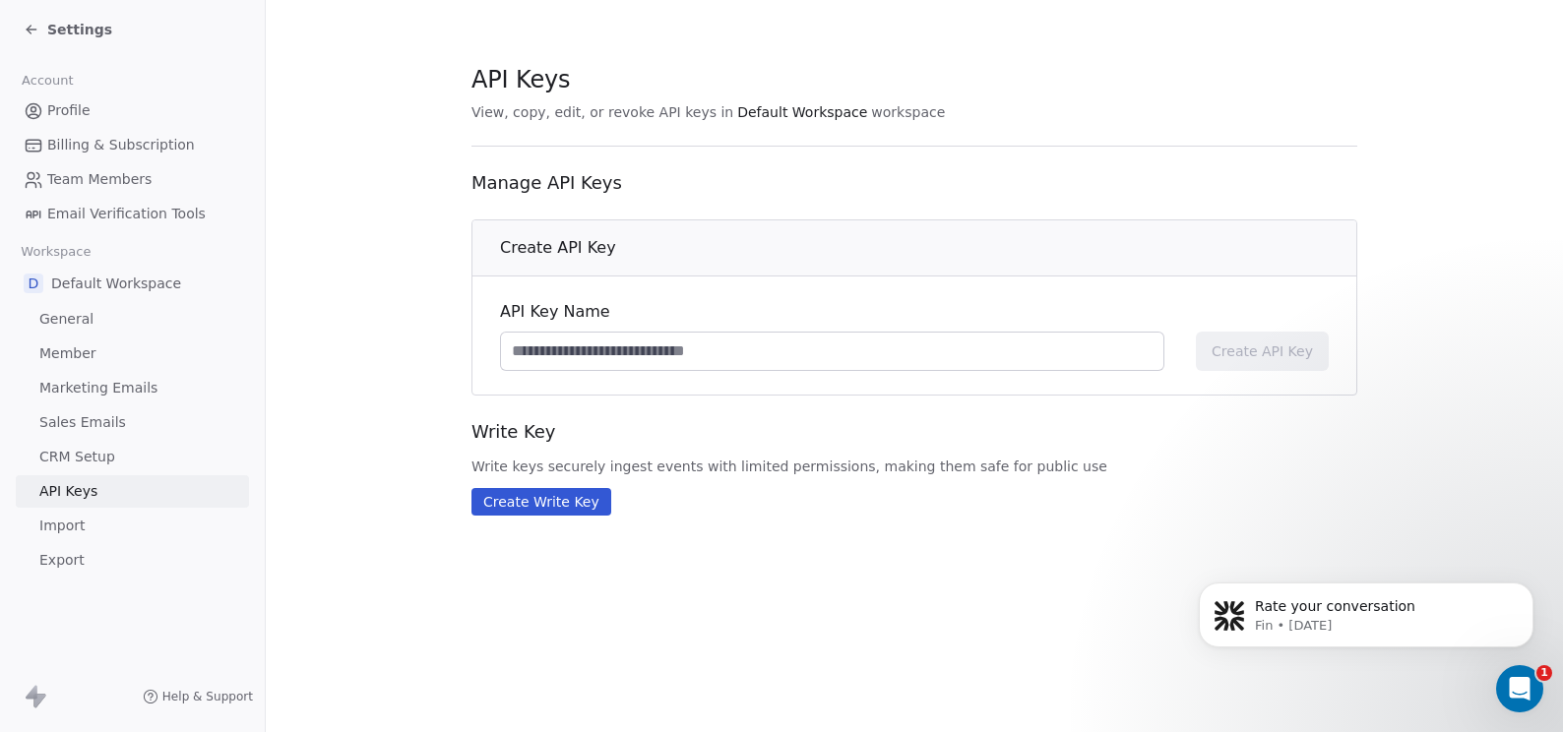
click at [70, 525] on span "Import" at bounding box center [61, 526] width 45 height 21
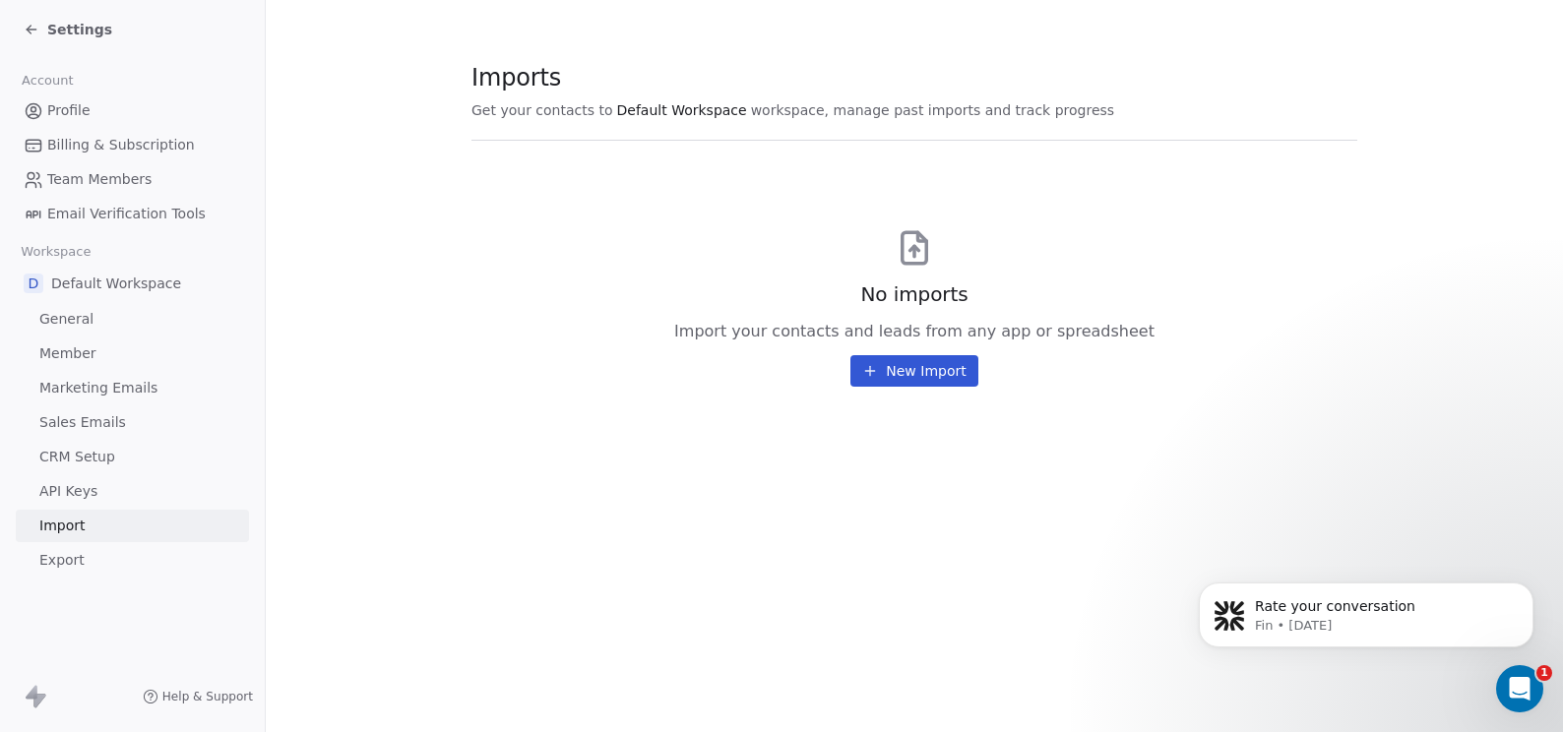
click at [60, 567] on span "Export" at bounding box center [61, 560] width 45 height 21
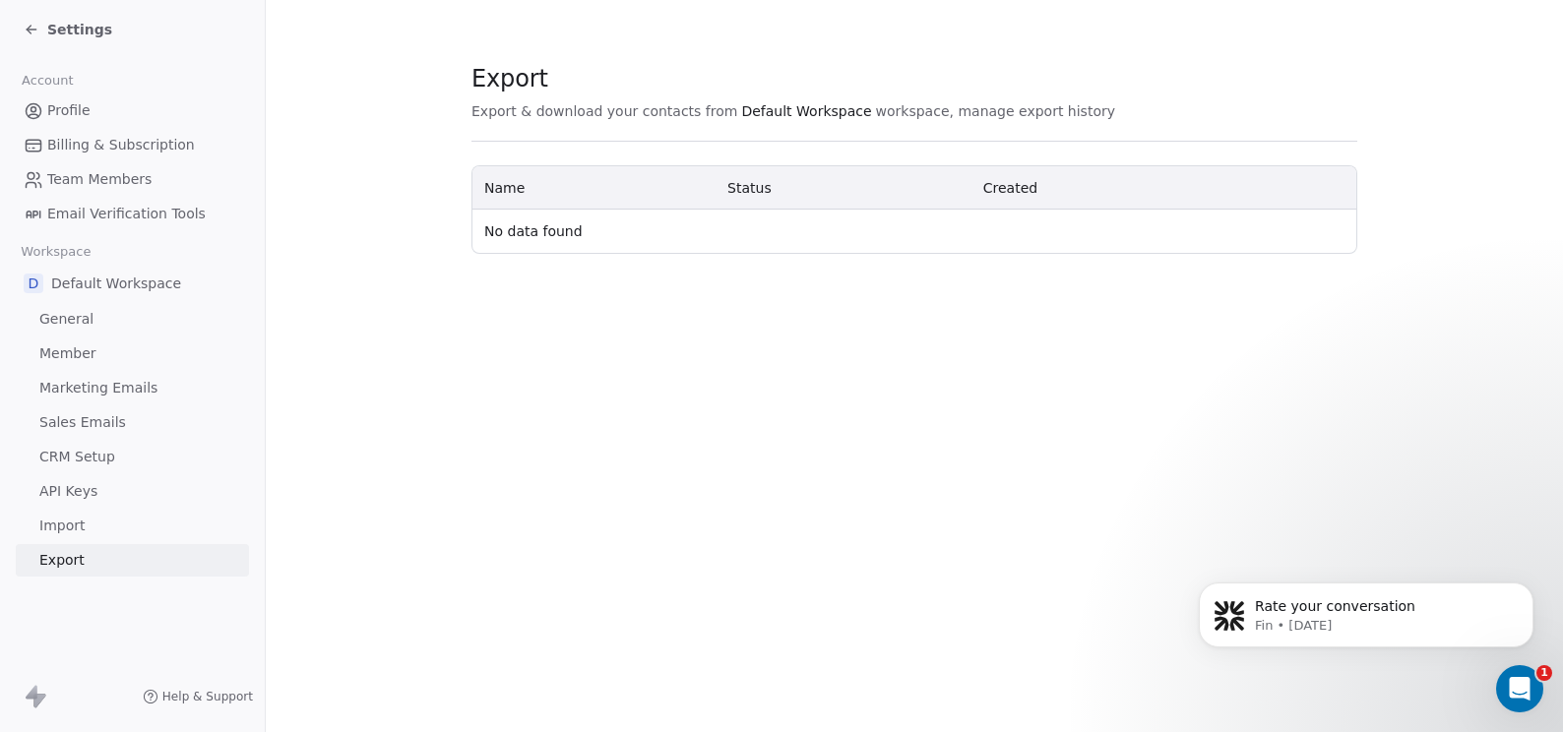
click at [84, 320] on span "General" at bounding box center [66, 319] width 54 height 21
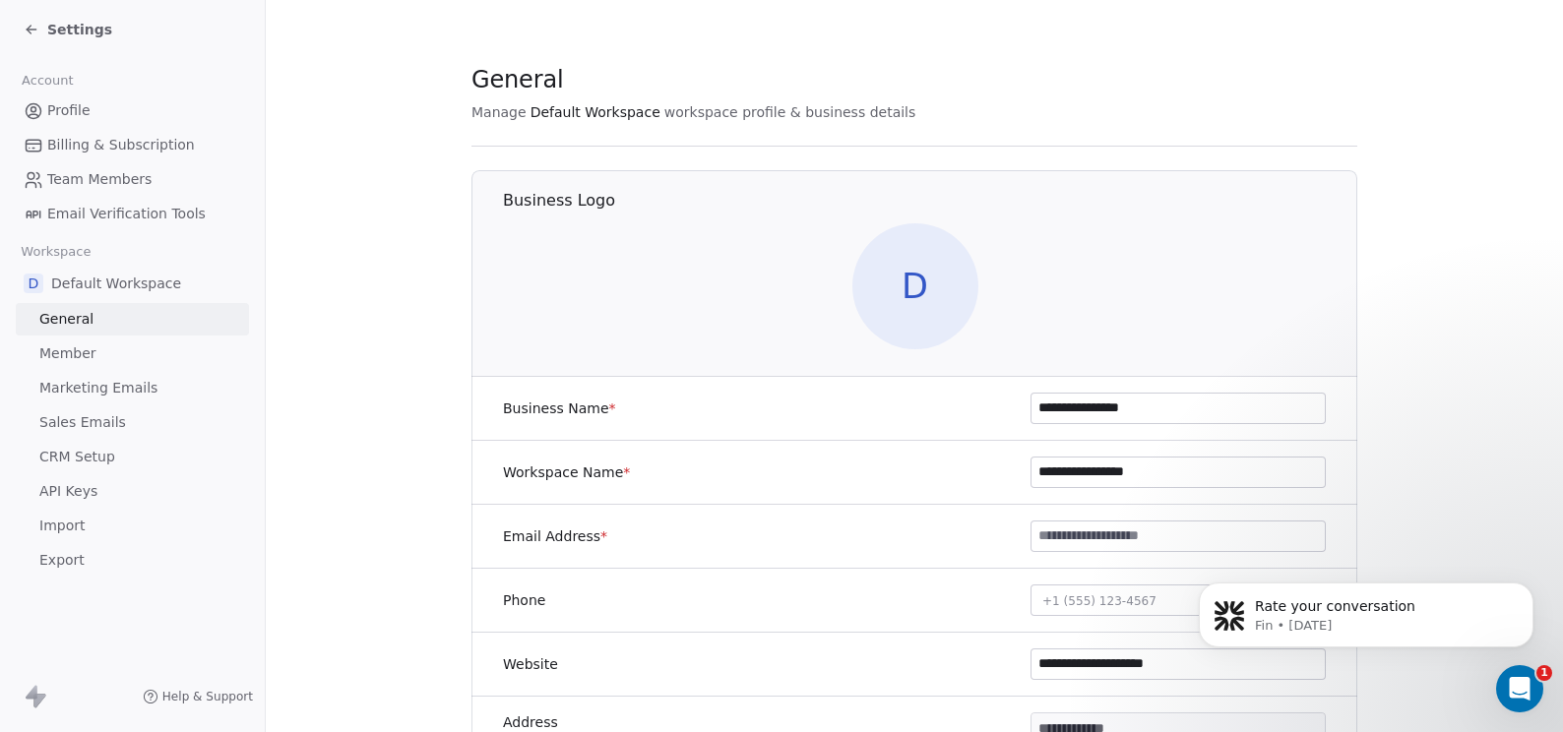
click at [76, 112] on span "Profile" at bounding box center [68, 110] width 43 height 21
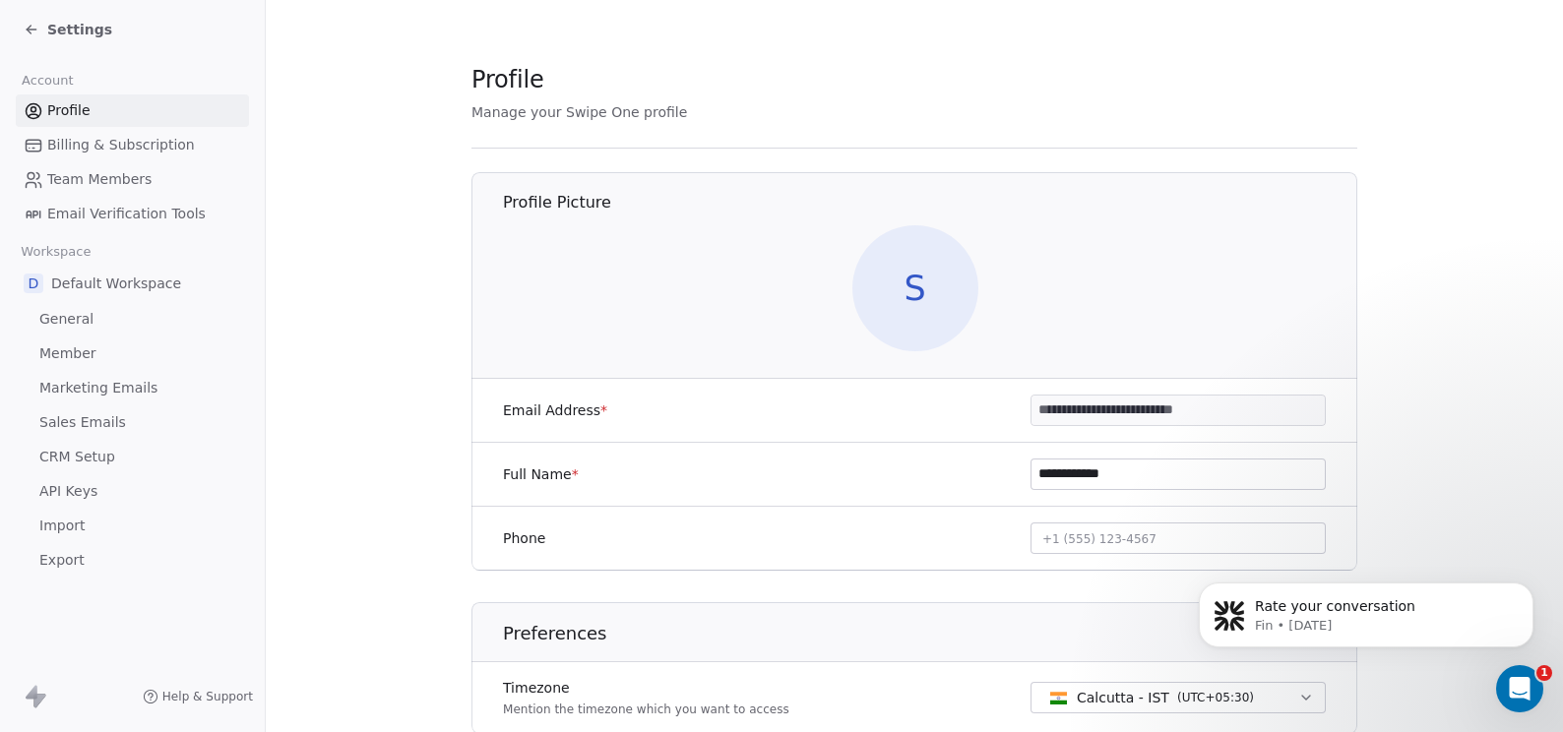
click at [1136, 414] on input "**********" at bounding box center [1177, 411] width 293 height 30
click at [1140, 412] on input "**********" at bounding box center [1177, 411] width 293 height 30
click at [920, 425] on div "**********" at bounding box center [914, 411] width 886 height 64
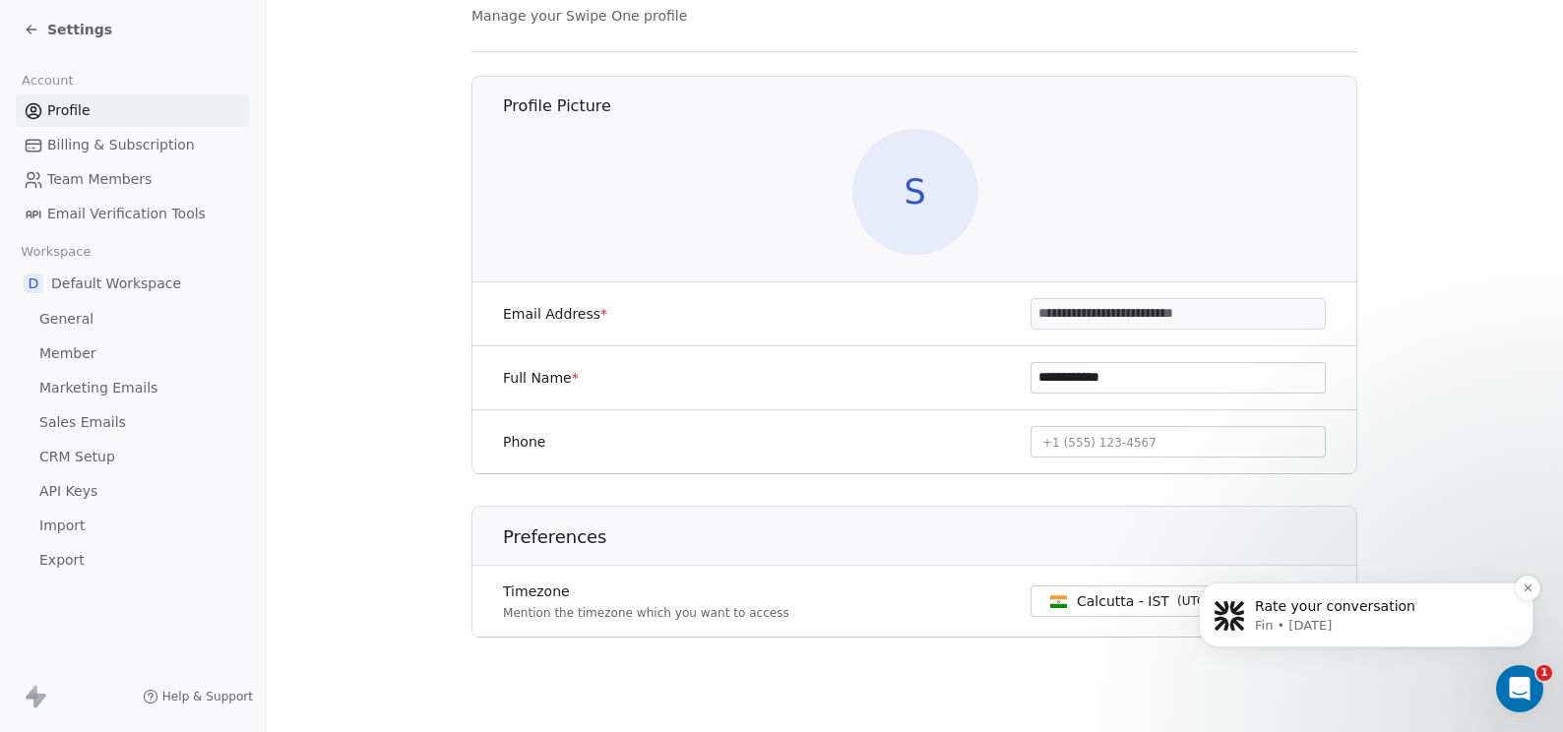
click at [1321, 620] on p "Fin • [DATE]" at bounding box center [1382, 626] width 254 height 18
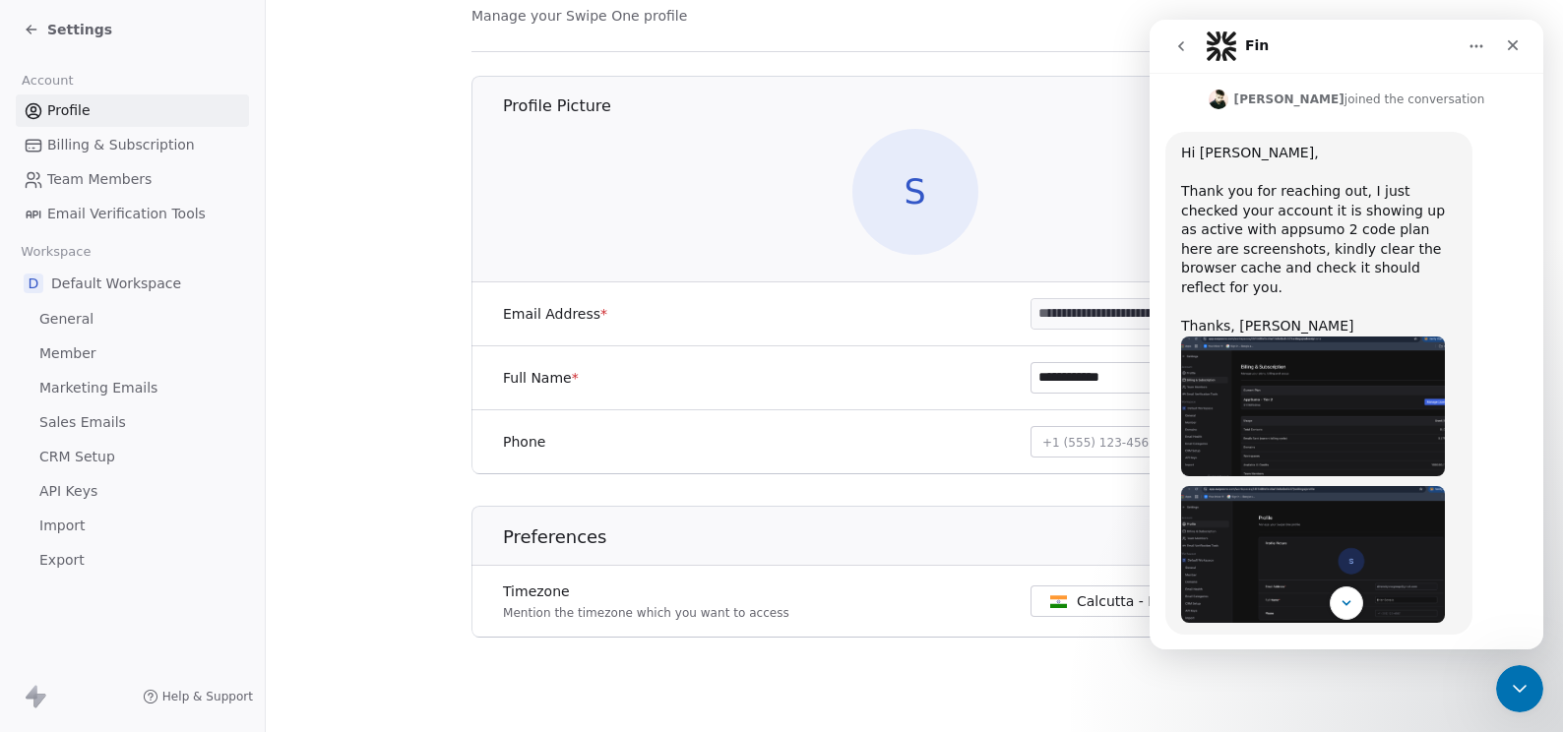
scroll to position [433, 0]
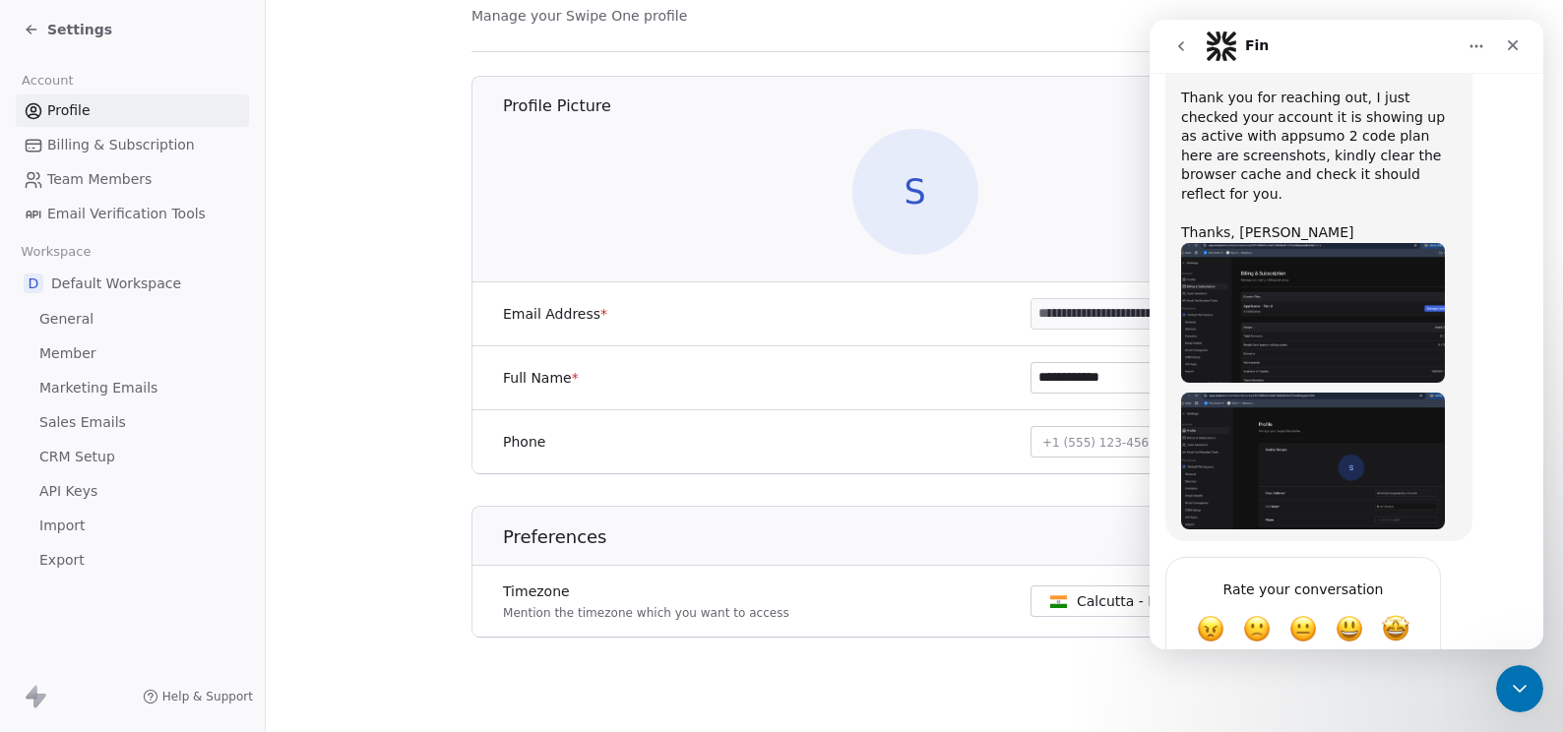
click at [1190, 50] on button "go back" at bounding box center [1180, 46] width 37 height 37
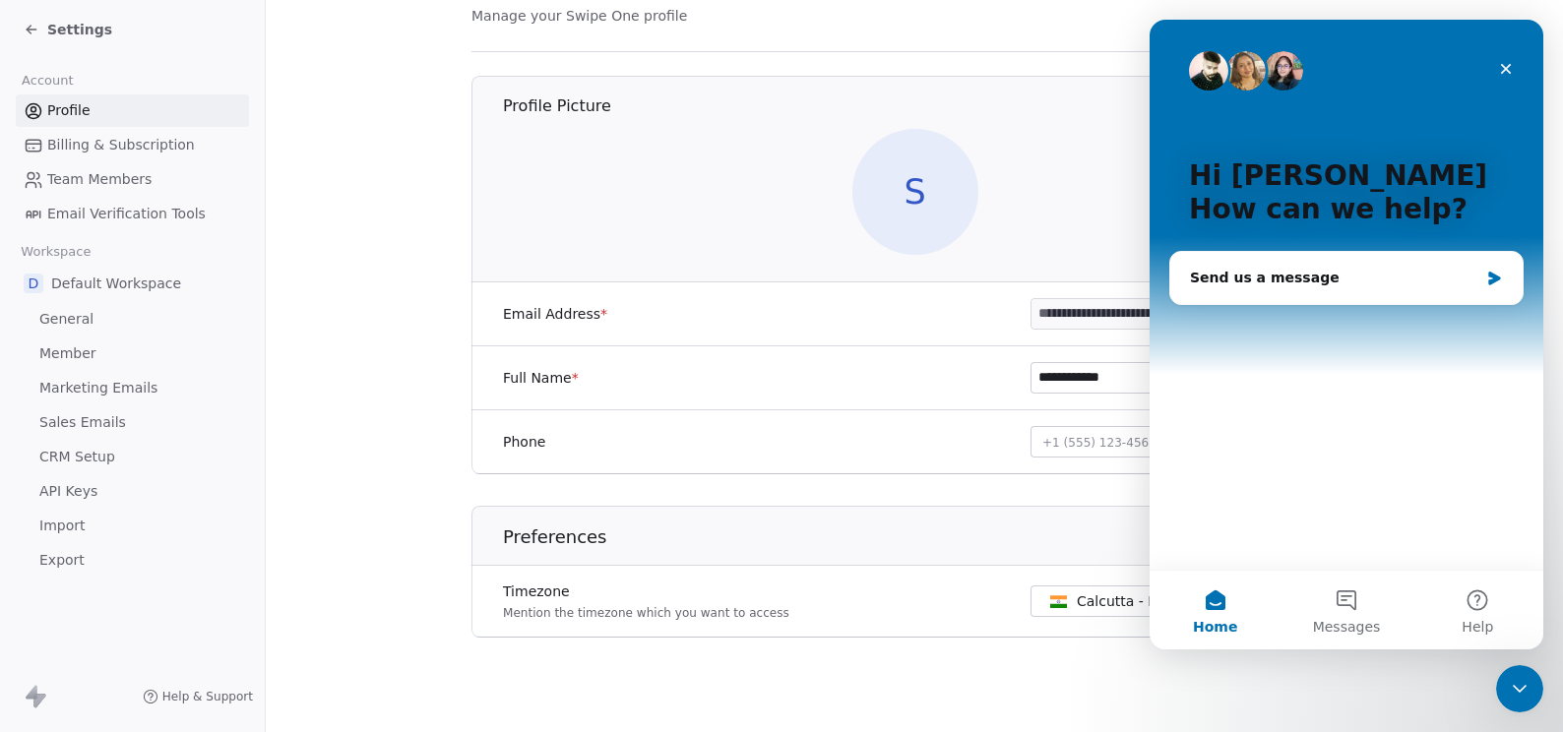
click at [168, 140] on span "Billing & Subscription" at bounding box center [121, 145] width 148 height 21
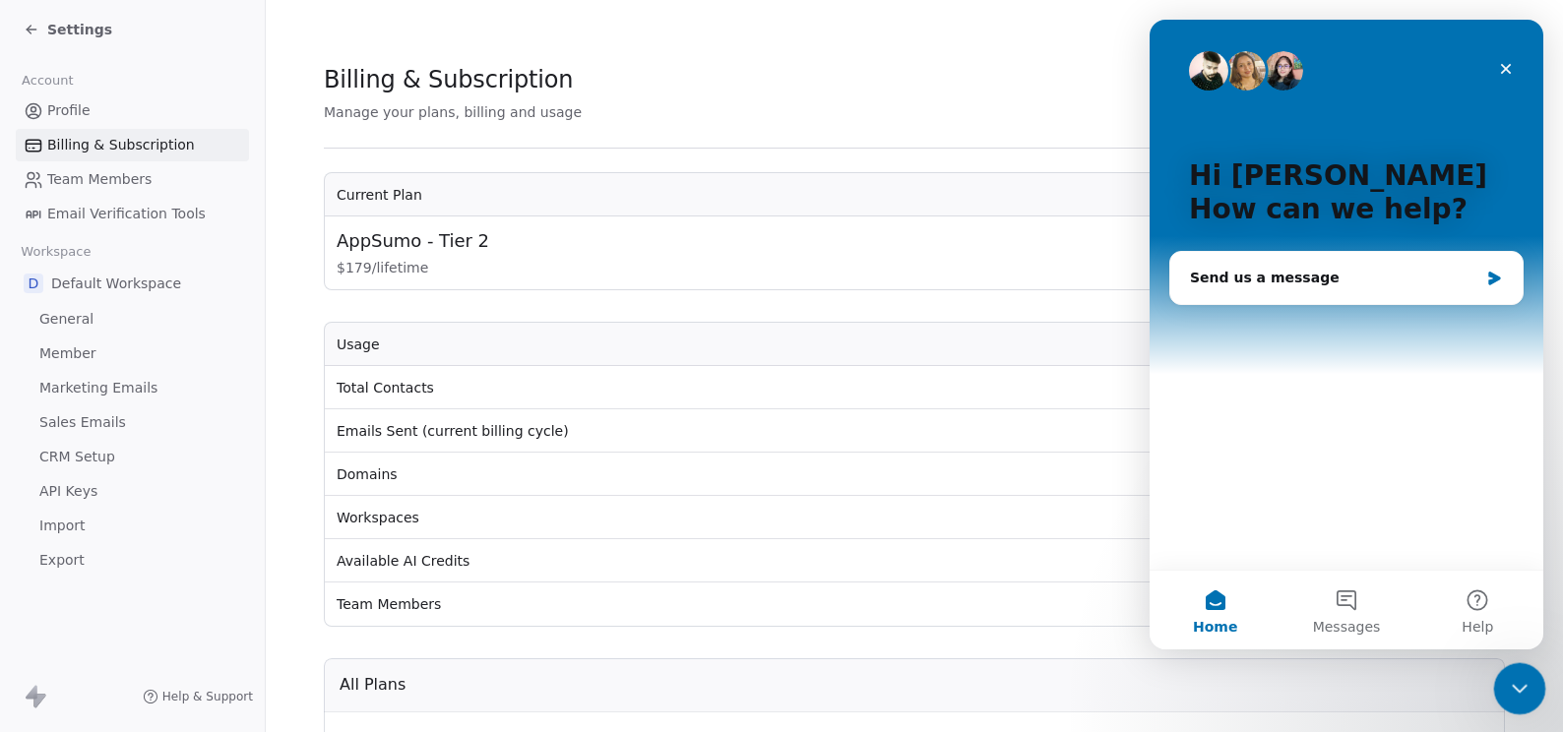
click at [1527, 680] on icon "Close Intercom Messenger" at bounding box center [1517, 686] width 24 height 24
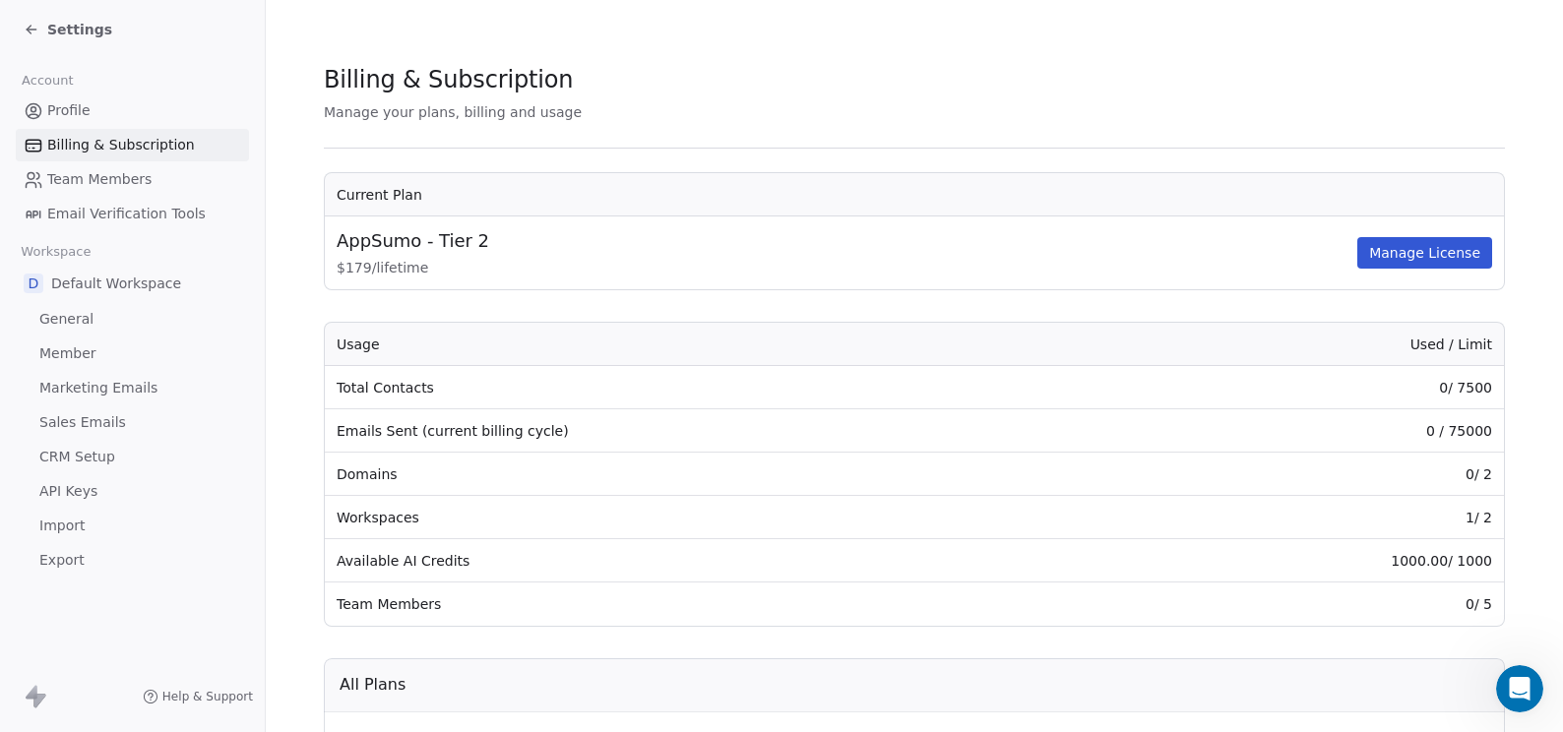
click at [91, 452] on span "CRM Setup" at bounding box center [77, 457] width 76 height 21
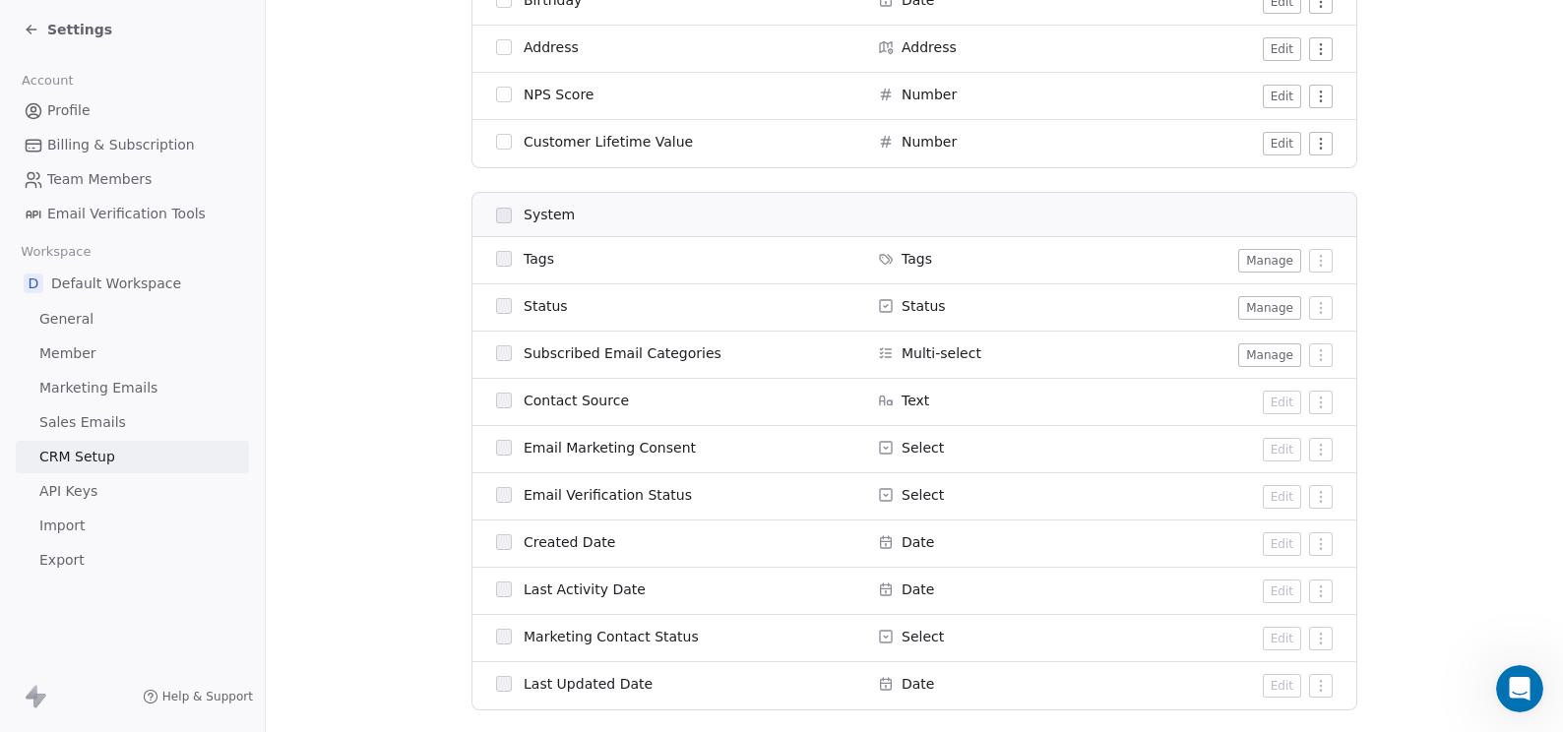
scroll to position [897, 0]
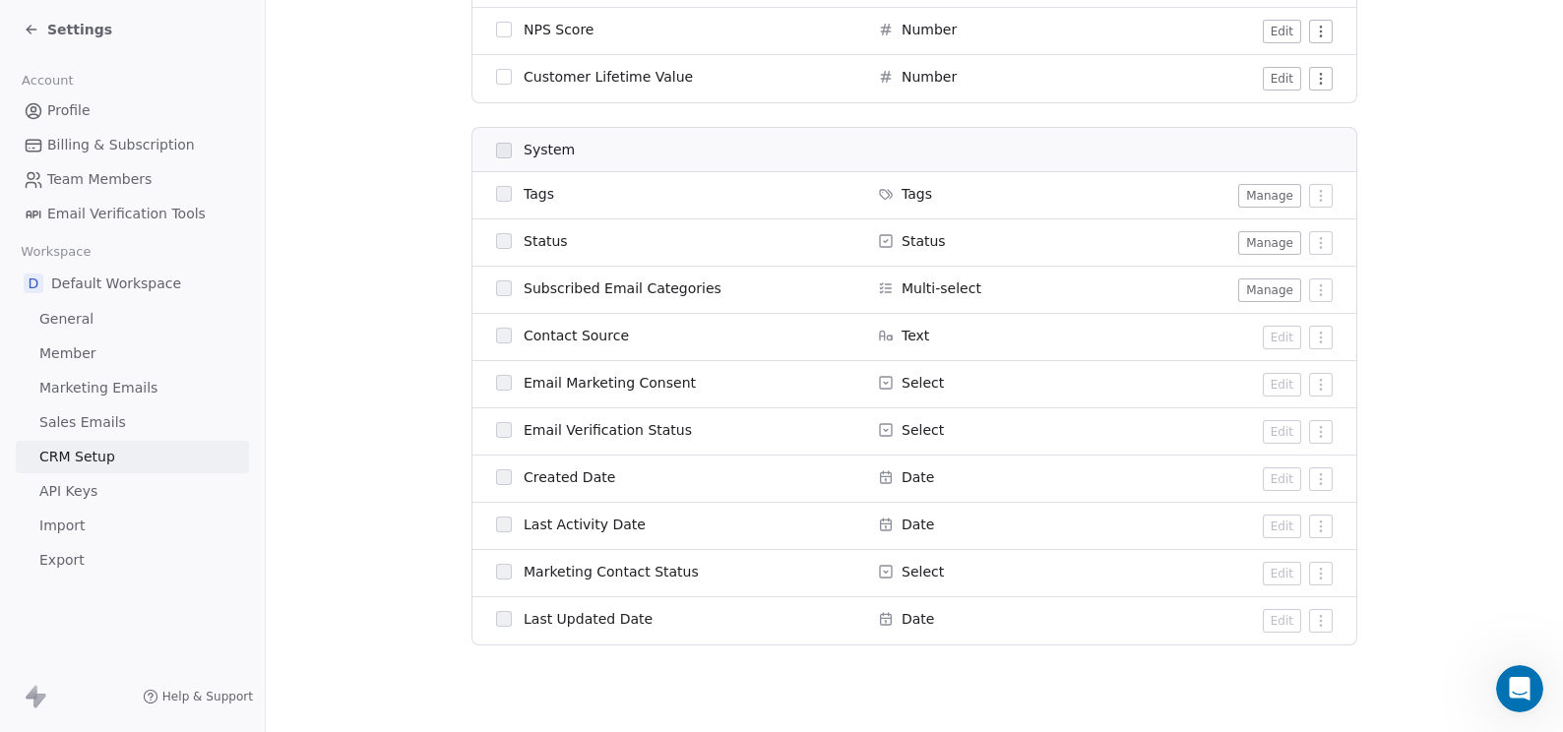
click at [95, 385] on span "Marketing Emails" at bounding box center [98, 388] width 118 height 21
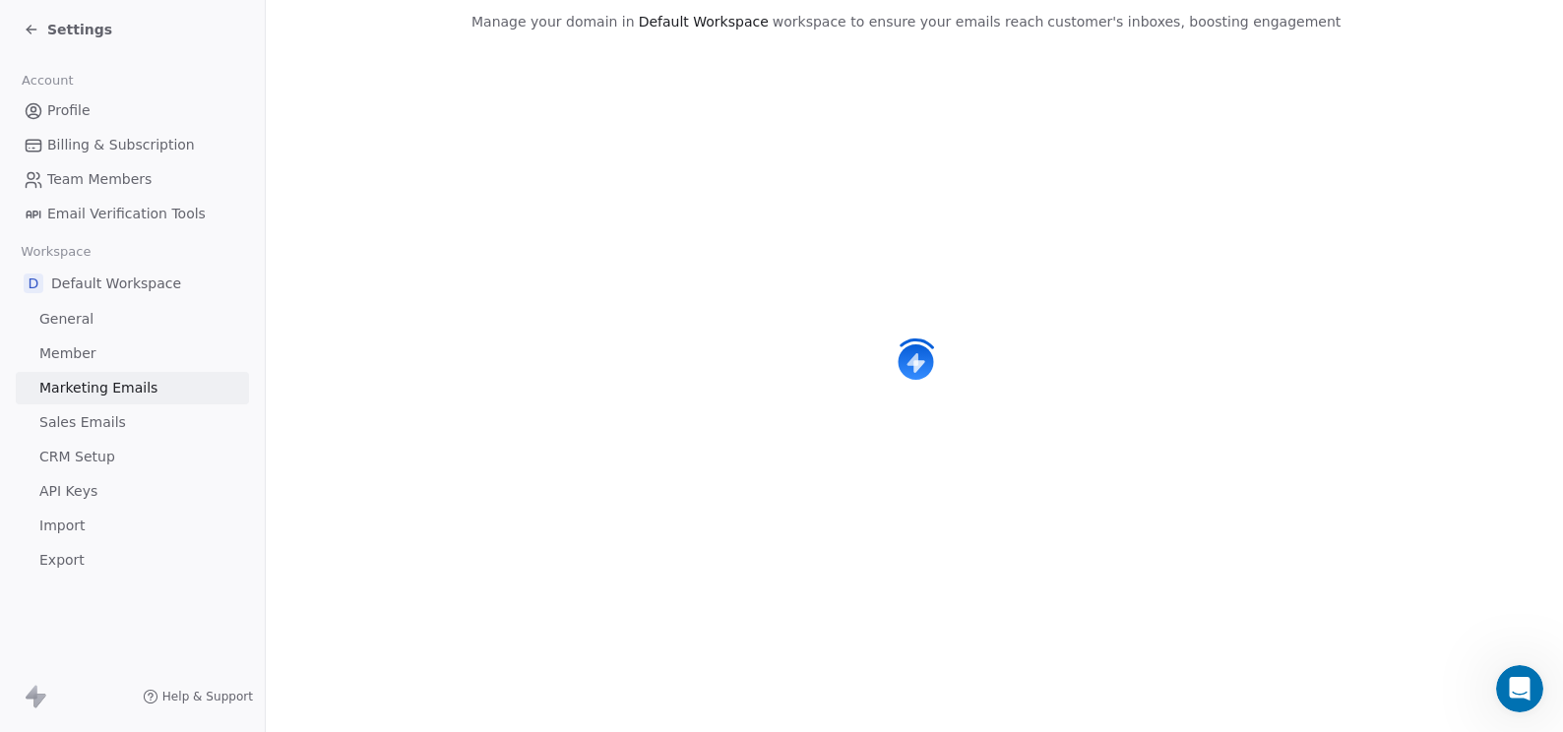
scroll to position [230, 0]
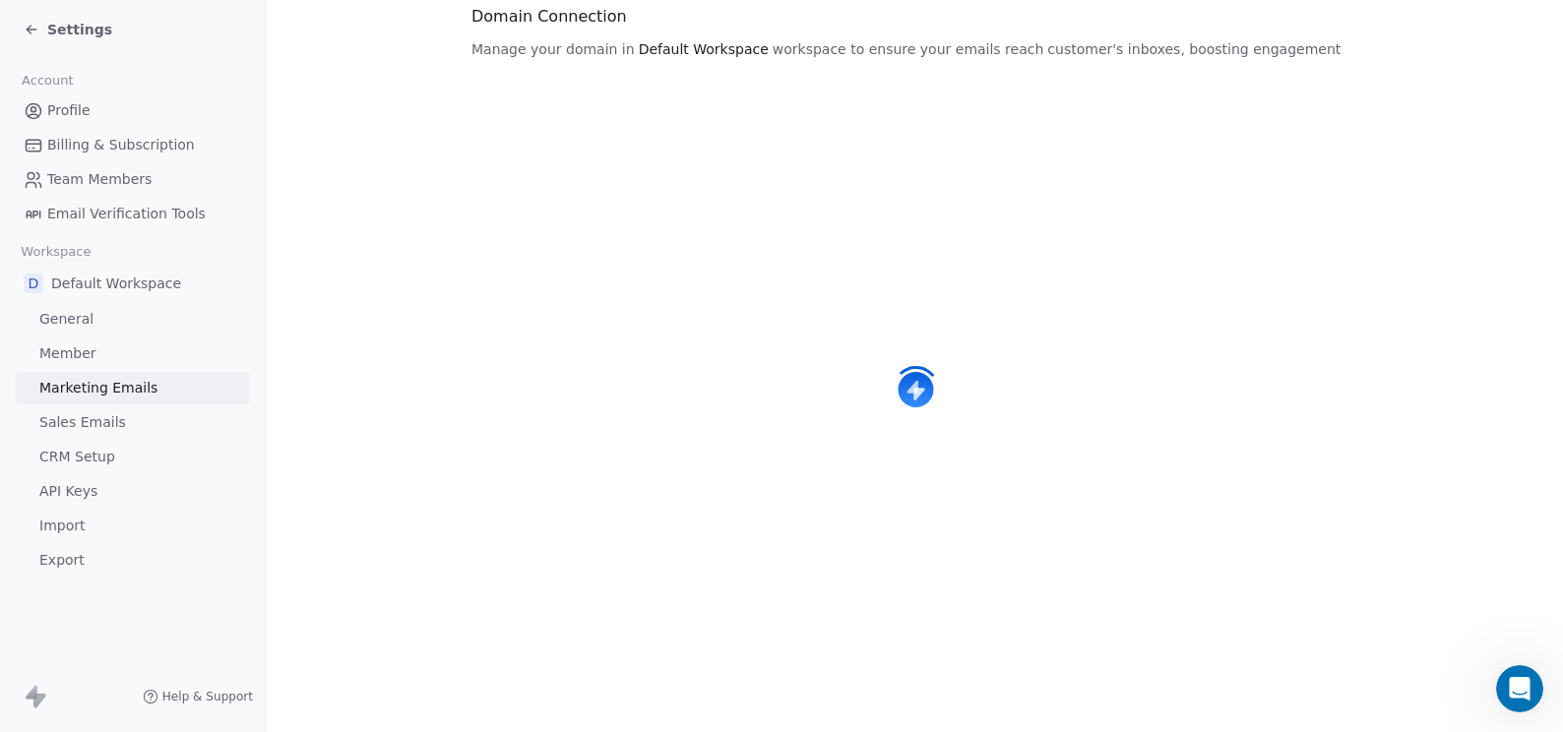
click at [83, 351] on span "Member" at bounding box center [67, 353] width 57 height 21
